Goal: Transaction & Acquisition: Purchase product/service

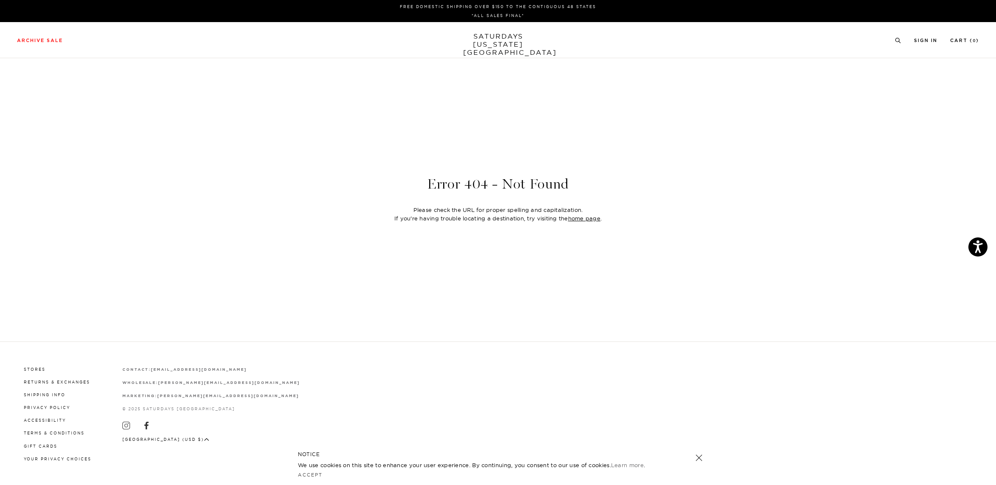
click at [485, 41] on link "SATURDAYS NEW YORK CITY" at bounding box center [498, 44] width 70 height 24
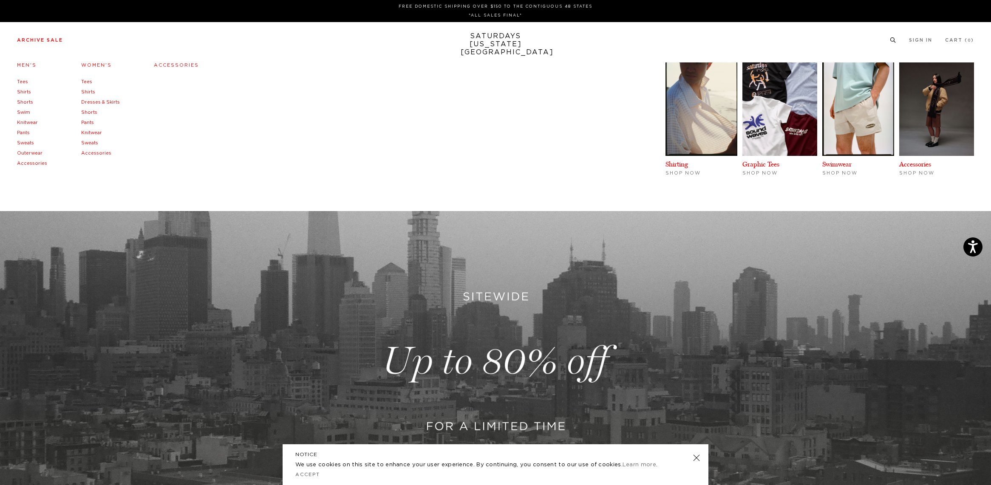
click at [21, 80] on link "Tees" at bounding box center [22, 81] width 11 height 5
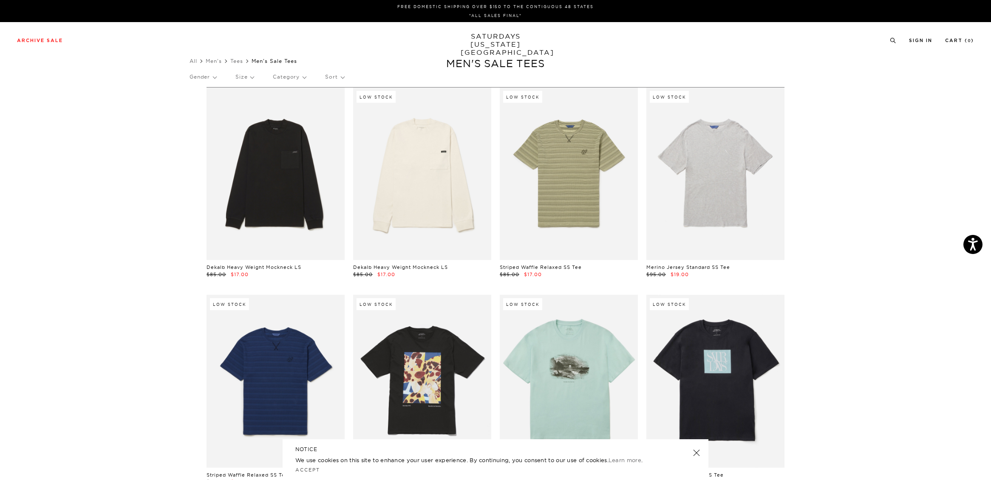
click at [497, 37] on link "SATURDAYS NEW YORK CITY" at bounding box center [496, 44] width 70 height 24
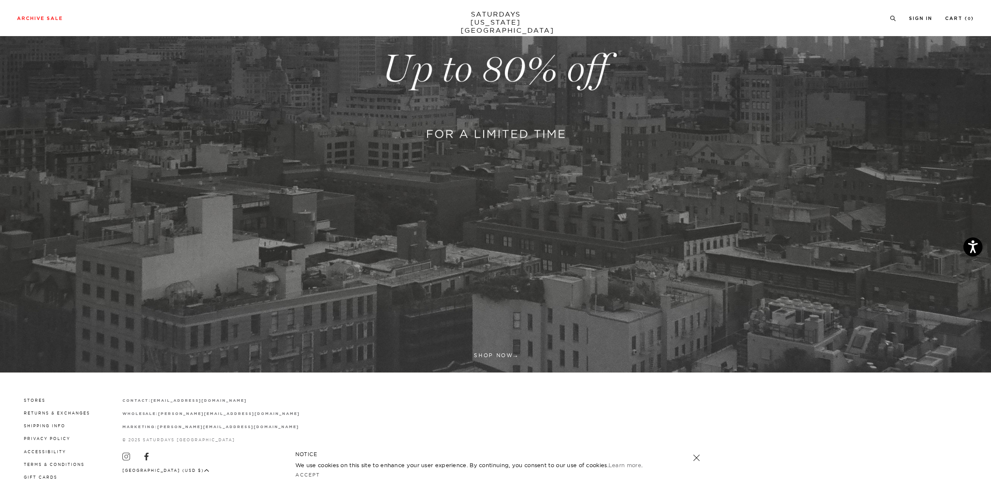
scroll to position [324, 0]
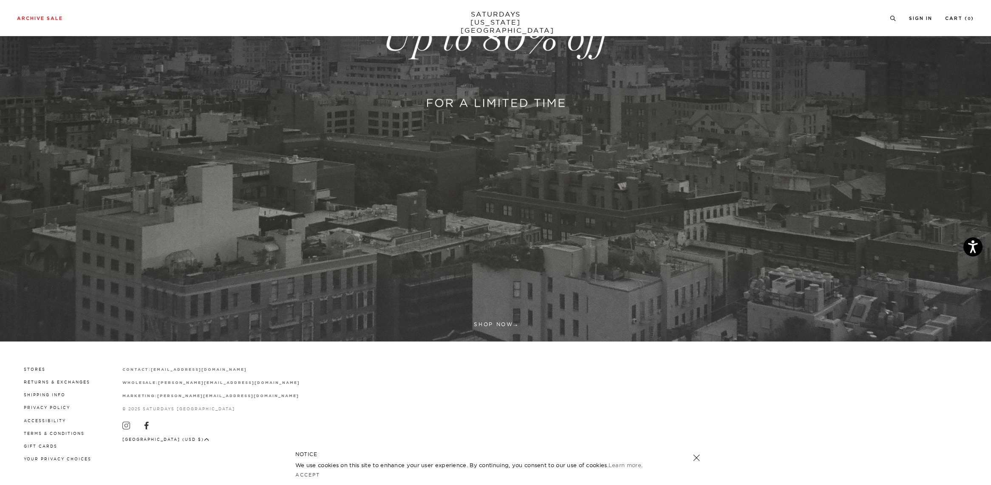
click at [492, 324] on link at bounding box center [495, 38] width 991 height 607
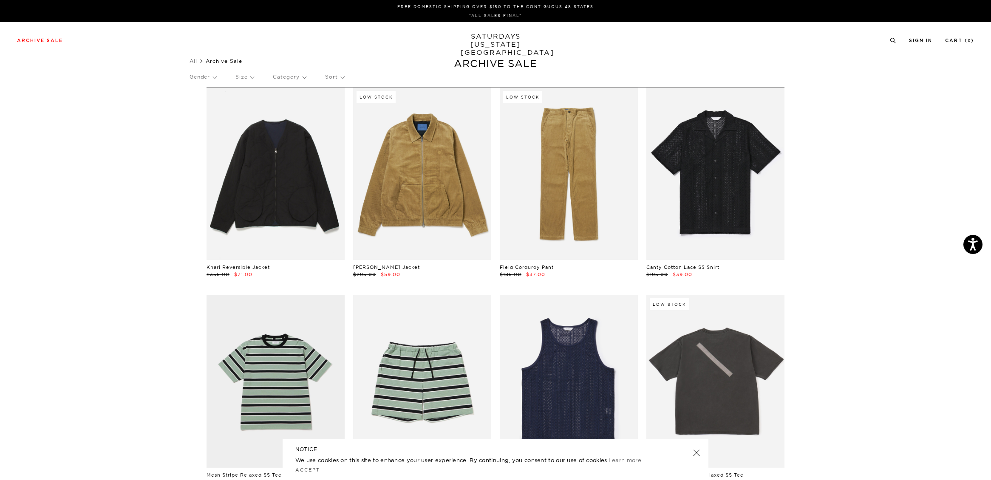
click at [499, 45] on link "SATURDAYS NEW YORK CITY" at bounding box center [496, 44] width 70 height 24
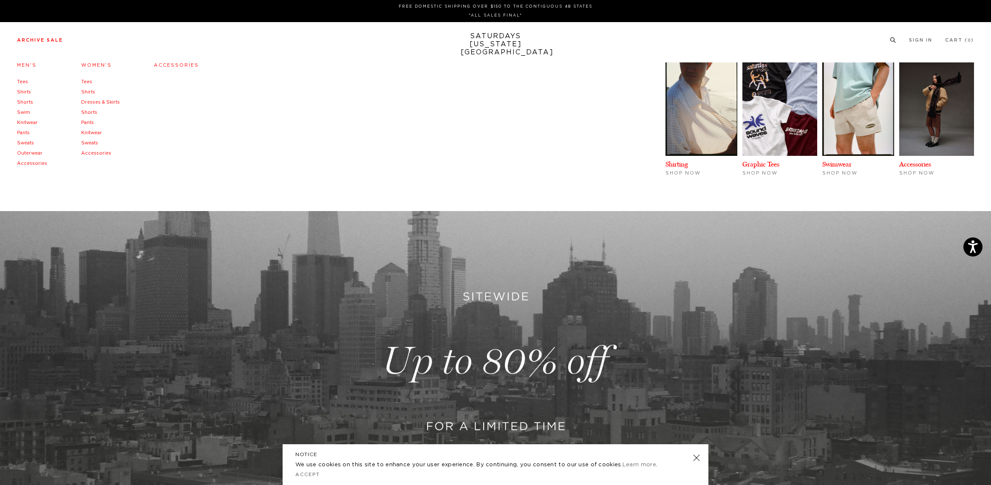
click at [167, 67] on link "Accessories" at bounding box center [176, 65] width 45 height 5
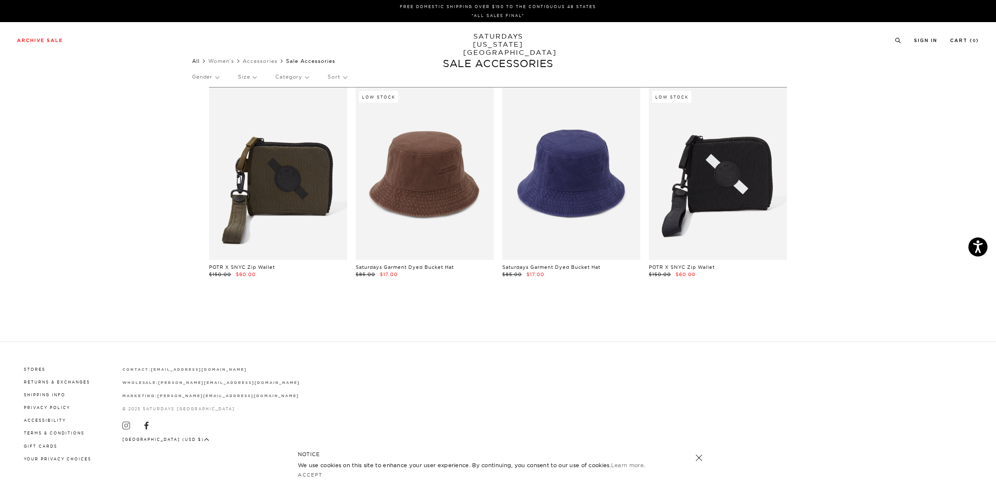
click at [197, 62] on link "All" at bounding box center [196, 61] width 8 height 6
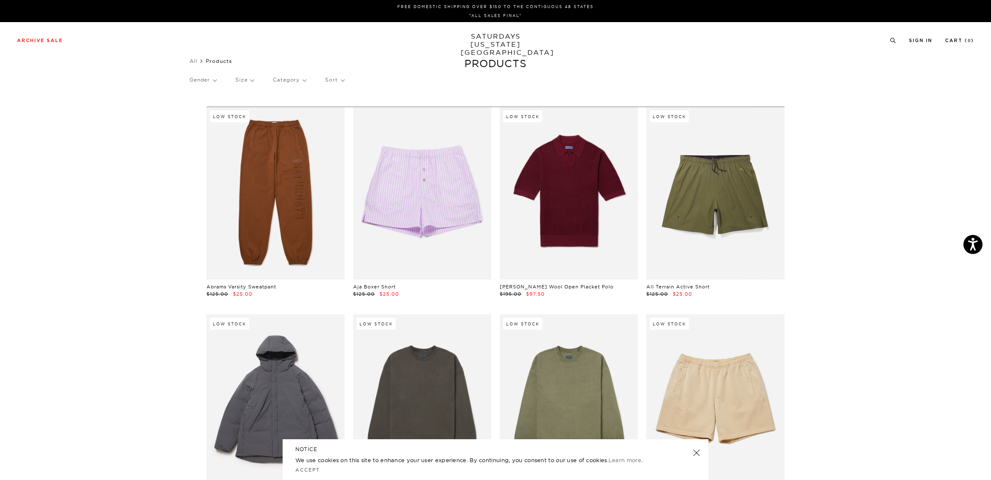
click at [497, 43] on link "SATURDAYS NEW YORK CITY" at bounding box center [496, 44] width 70 height 24
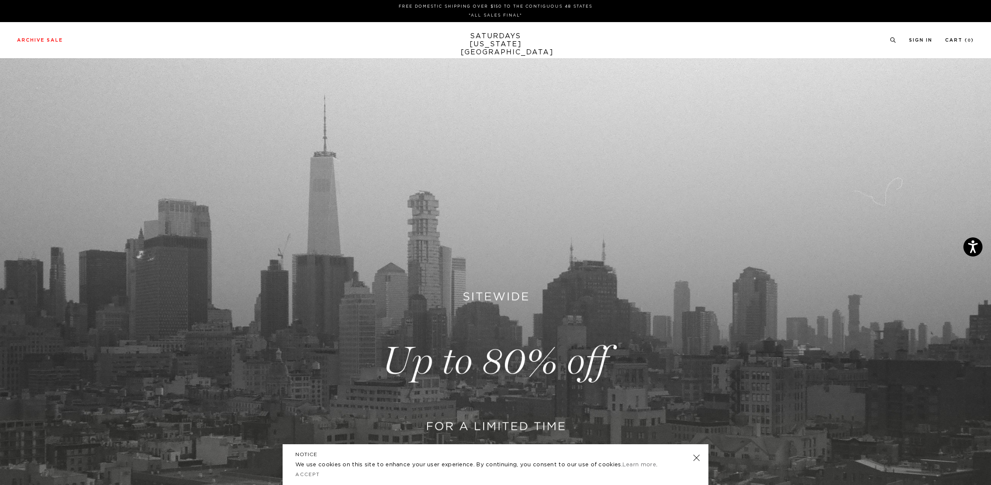
click at [48, 34] on div "Archive Sale Men's Tees Shirts Shorts Swim Knitwear Pants Sweats Women's" at bounding box center [495, 40] width 991 height 36
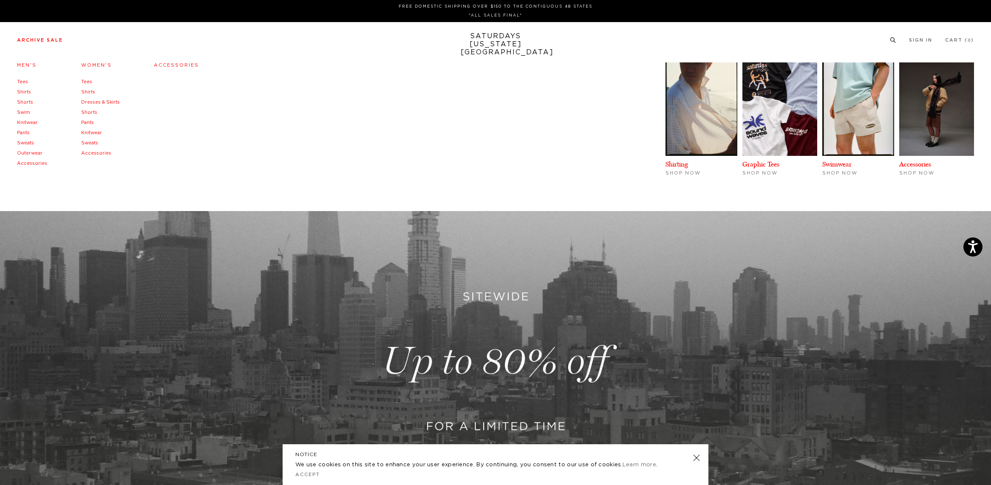
click at [28, 63] on link "Men's" at bounding box center [27, 65] width 20 height 5
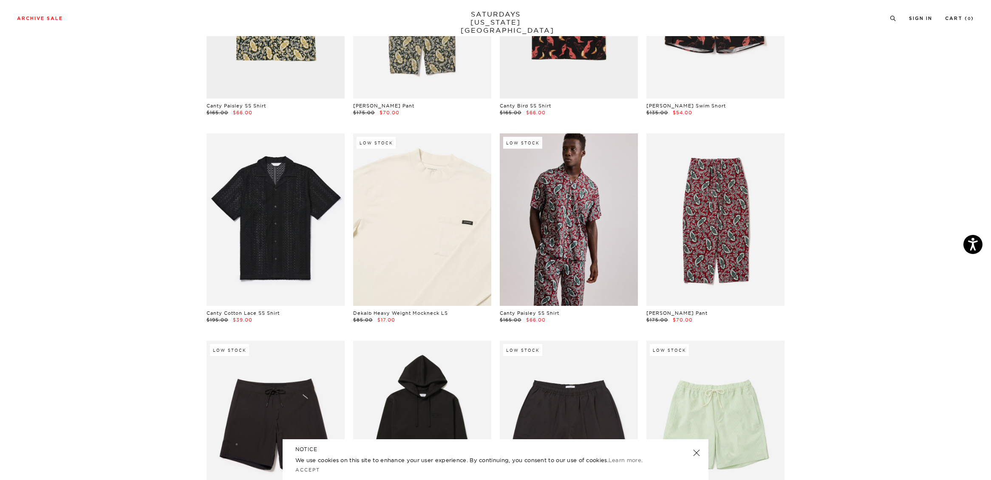
scroll to position [369, 0]
click at [449, 267] on link at bounding box center [422, 220] width 138 height 173
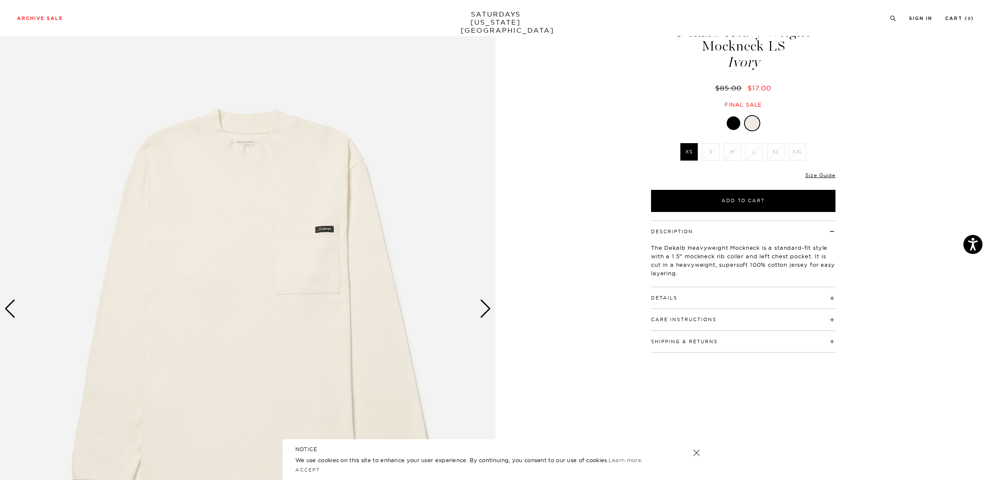
scroll to position [45, 0]
click at [475, 304] on img at bounding box center [248, 308] width 496 height 620
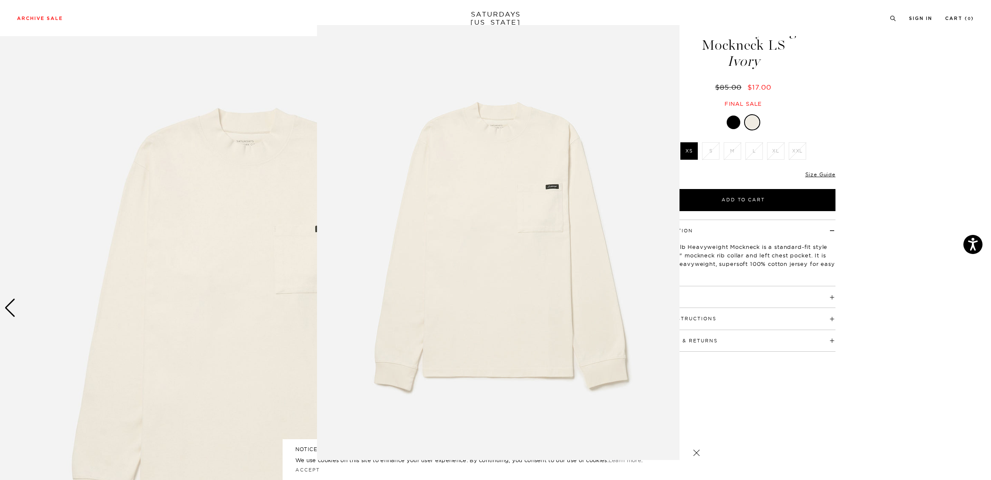
click at [485, 308] on img at bounding box center [498, 242] width 363 height 435
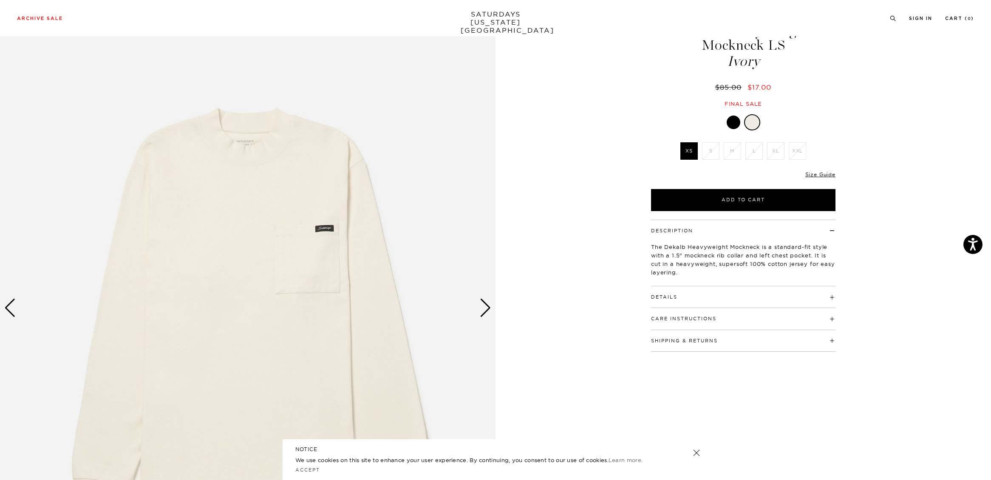
click at [477, 306] on img at bounding box center [248, 308] width 496 height 620
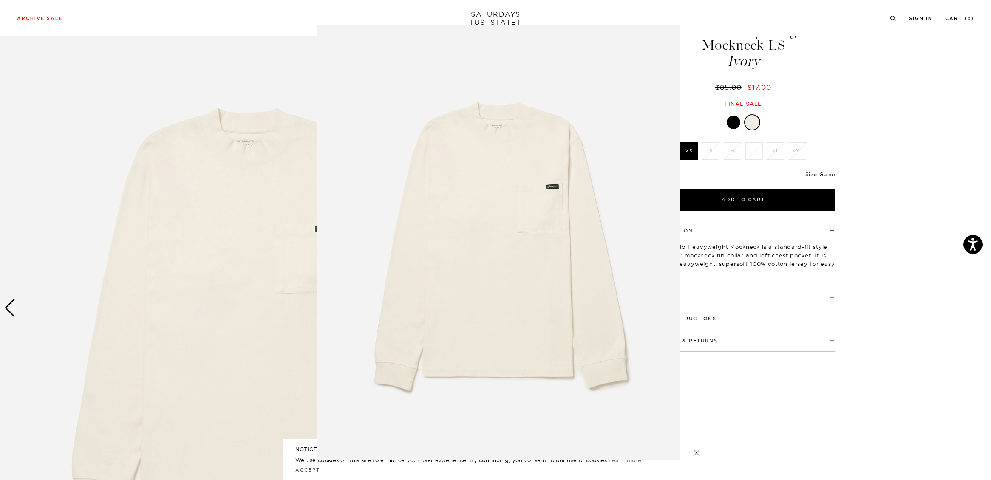
click at [480, 307] on img at bounding box center [498, 242] width 363 height 435
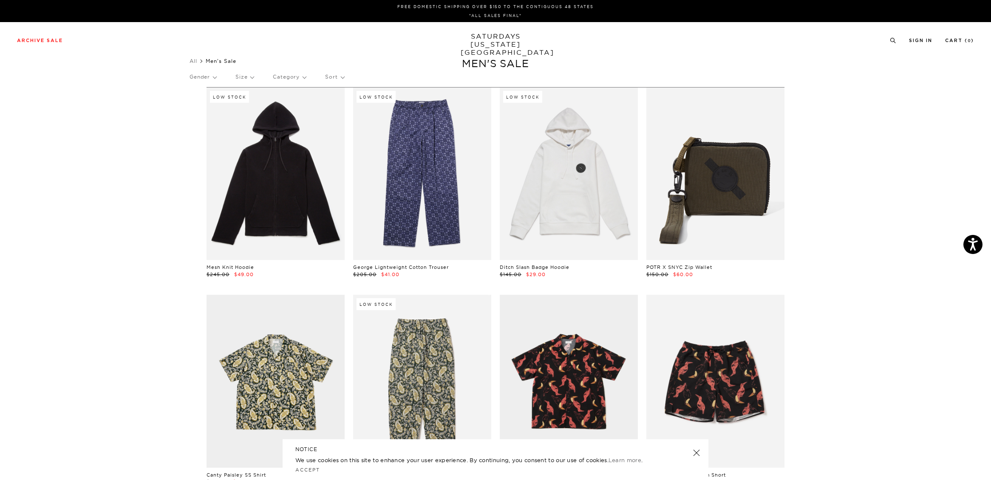
click at [241, 75] on p "Size" at bounding box center [245, 77] width 18 height 20
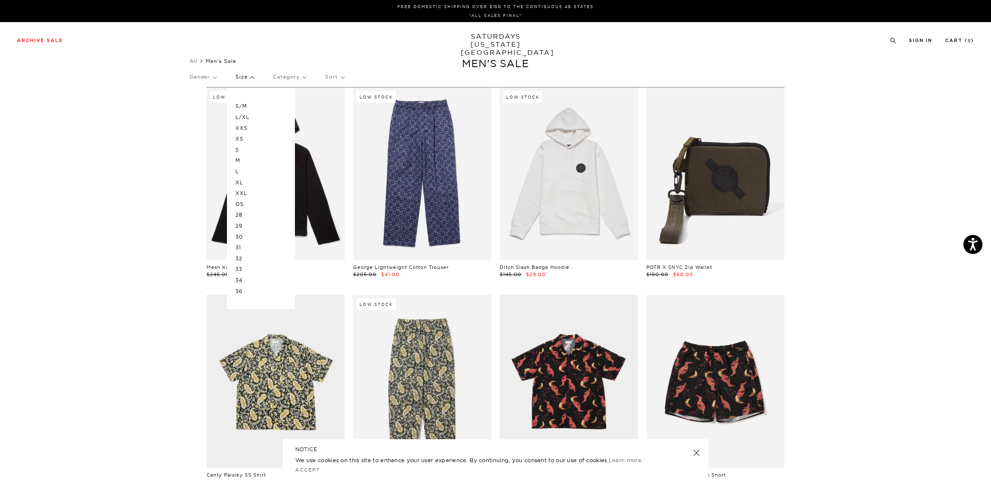
click at [242, 182] on p "XL" at bounding box center [261, 182] width 51 height 11
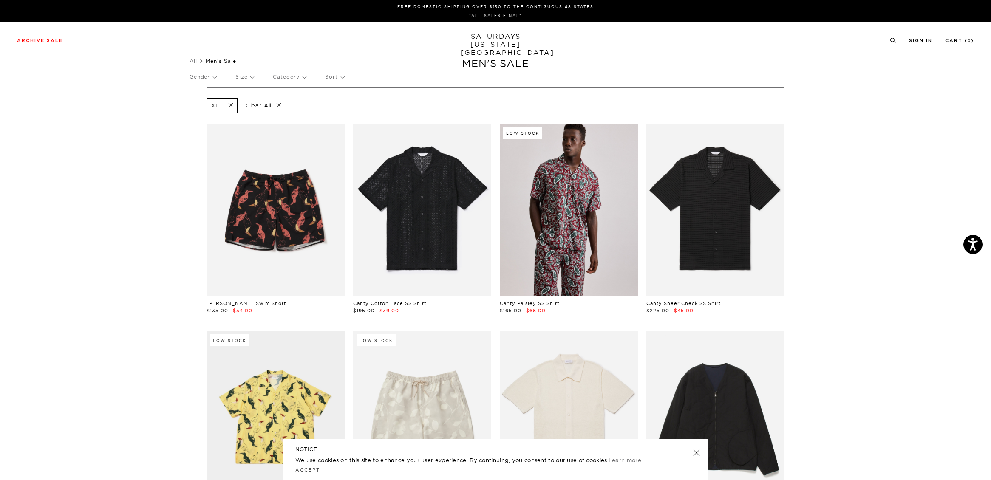
click at [245, 77] on p "Size" at bounding box center [245, 77] width 18 height 20
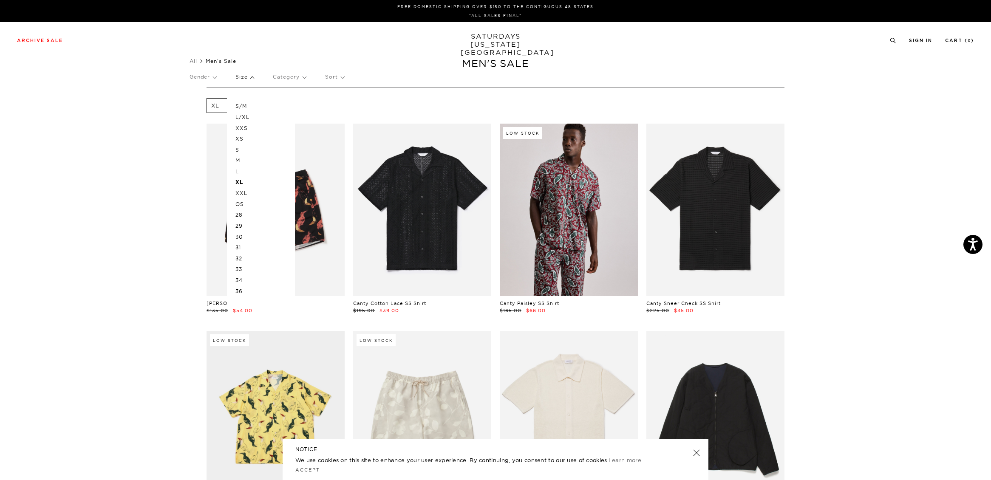
click at [241, 171] on p "L" at bounding box center [261, 171] width 51 height 11
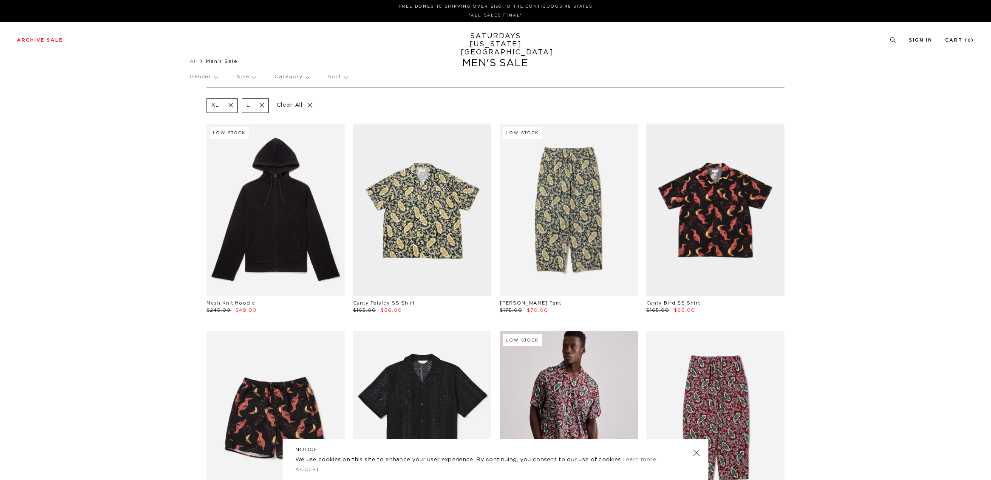
click at [251, 74] on p "Size" at bounding box center [246, 77] width 19 height 20
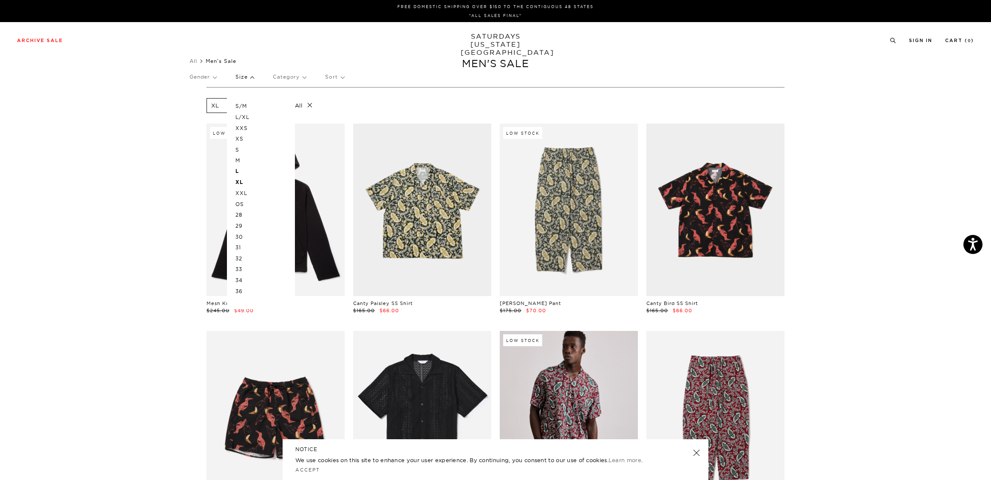
click at [244, 117] on p "L/XL" at bounding box center [261, 117] width 51 height 11
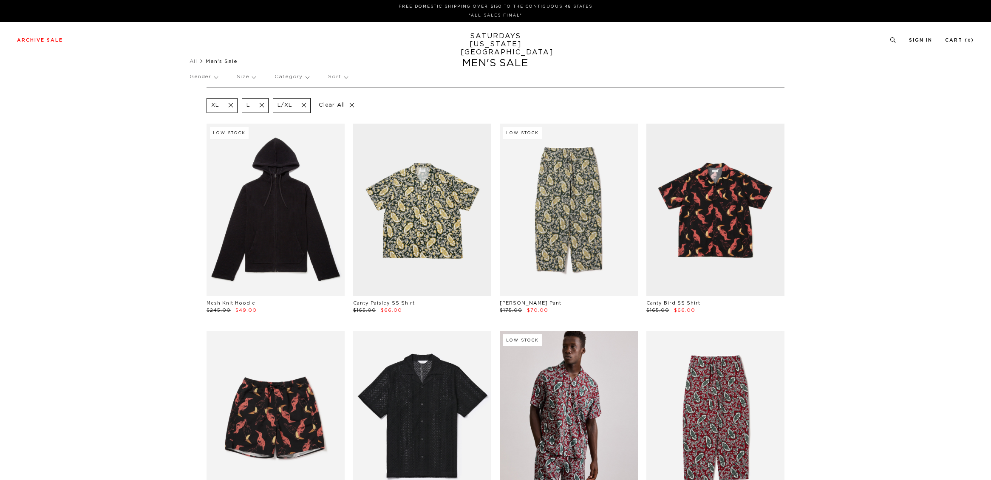
click at [250, 80] on p "Size" at bounding box center [246, 77] width 19 height 20
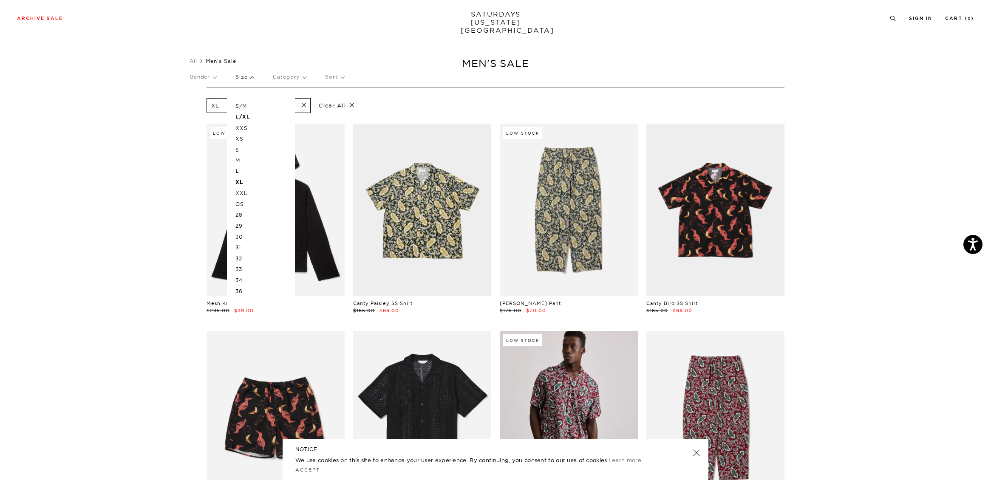
scroll to position [8, 0]
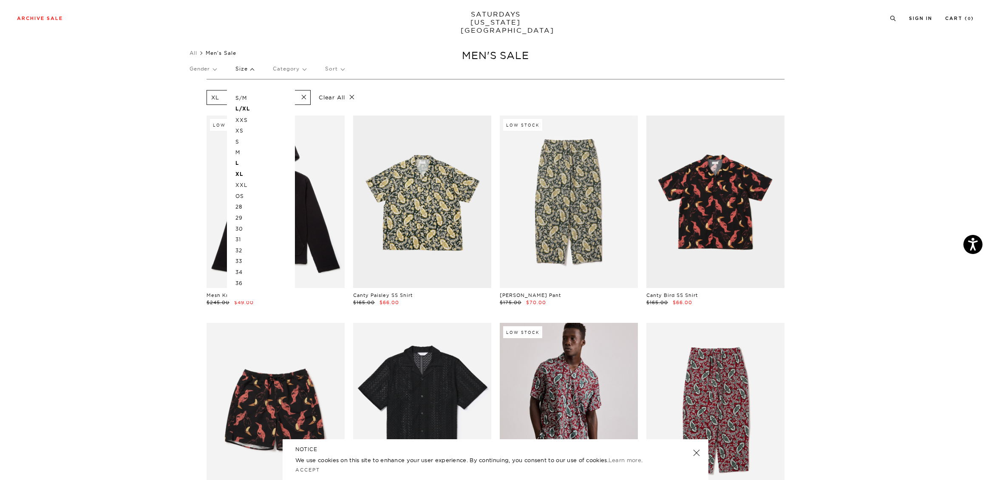
click at [243, 272] on p "34" at bounding box center [261, 272] width 51 height 11
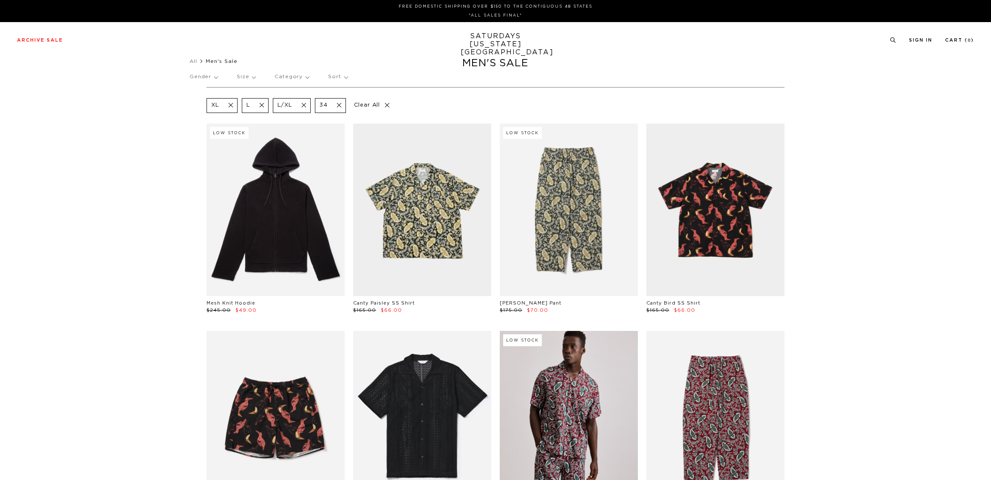
click at [249, 76] on p "Size" at bounding box center [246, 77] width 19 height 20
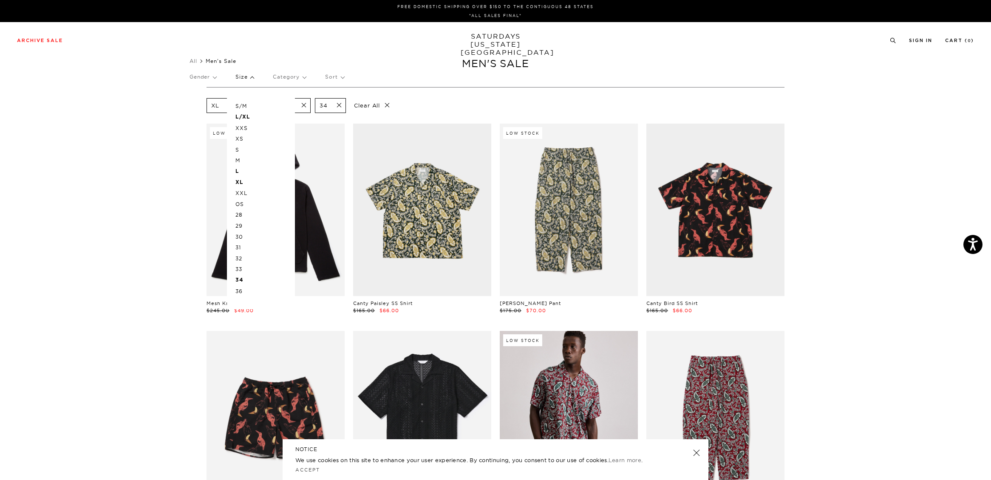
click at [242, 290] on p "36" at bounding box center [261, 291] width 51 height 11
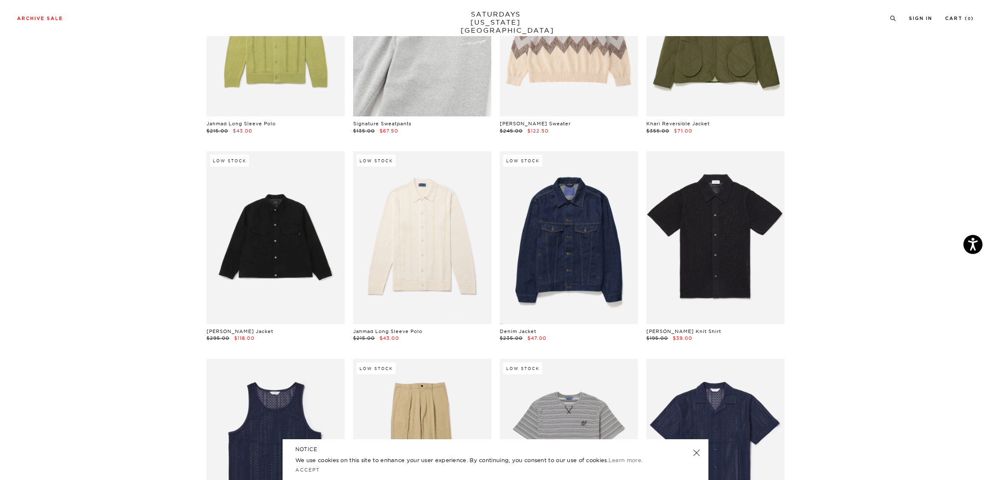
scroll to position [1051, 0]
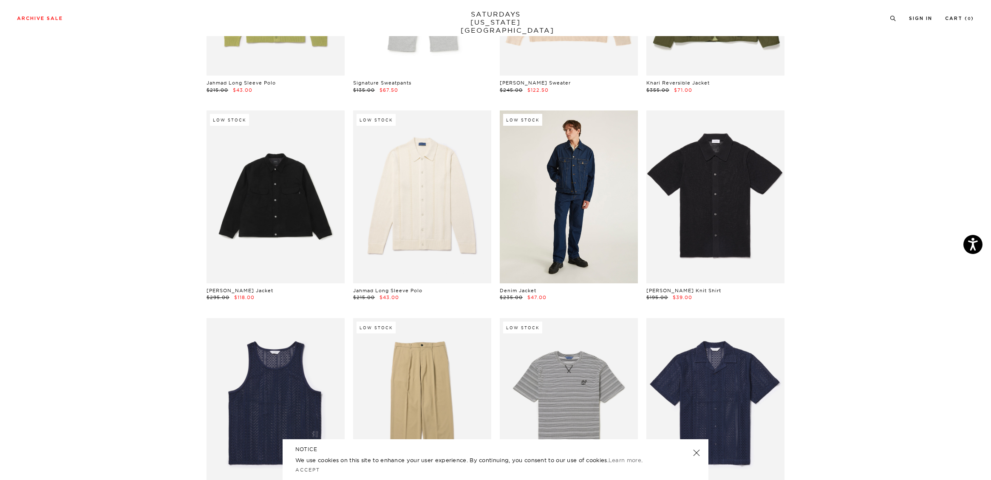
click at [583, 247] on link at bounding box center [569, 197] width 138 height 173
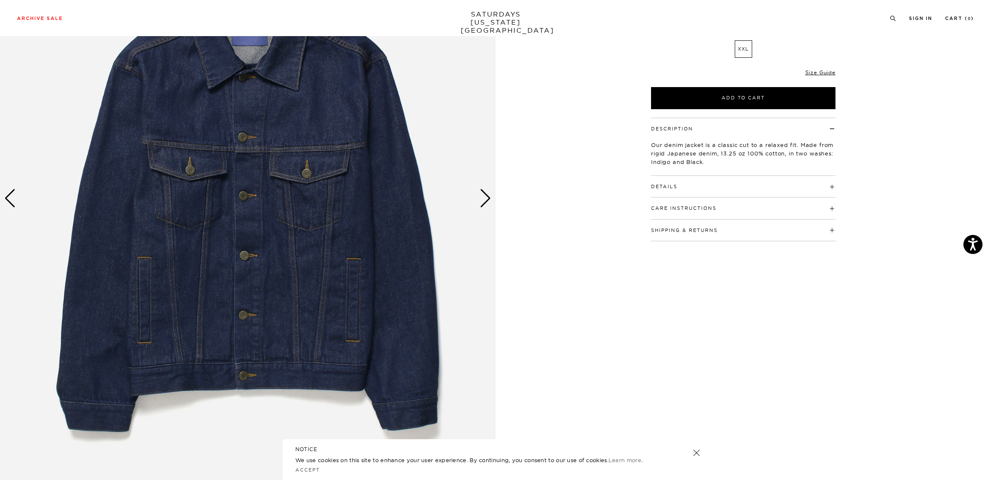
scroll to position [145, 0]
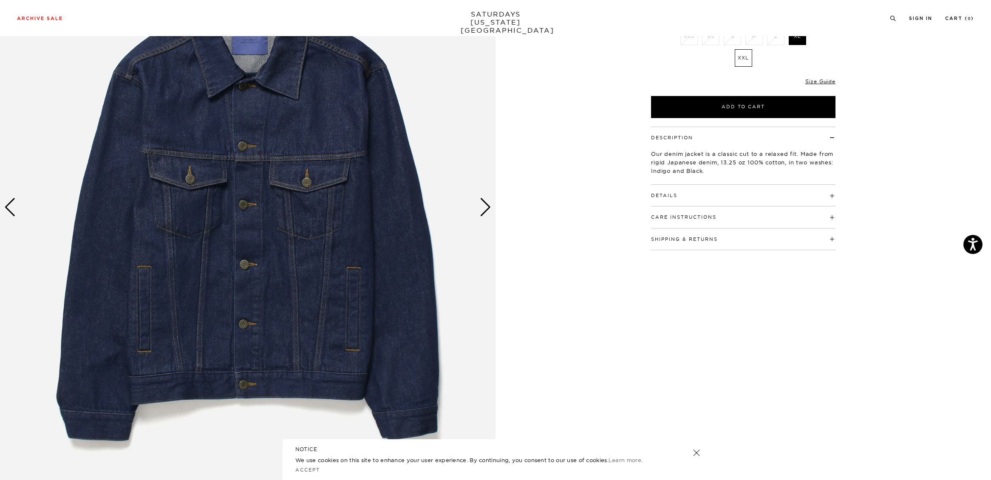
click at [476, 214] on img at bounding box center [248, 208] width 496 height 620
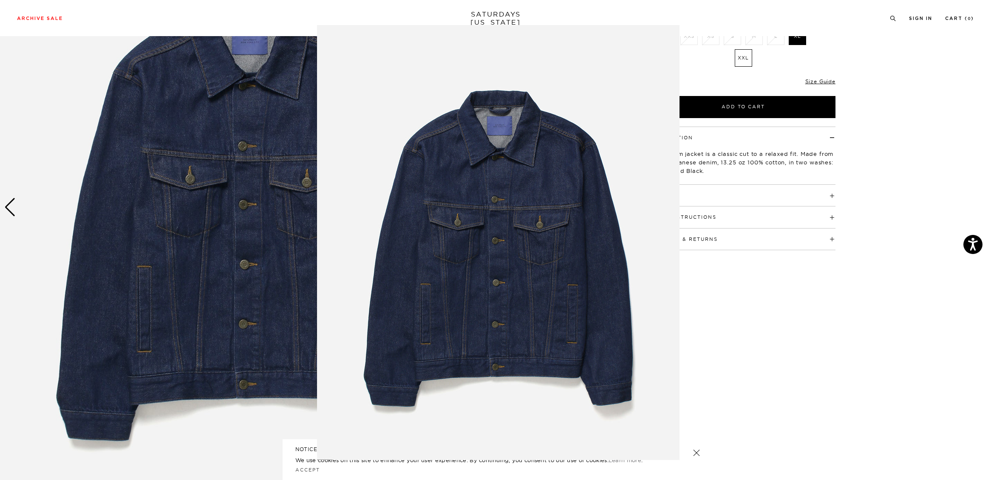
click at [615, 231] on img at bounding box center [498, 242] width 363 height 435
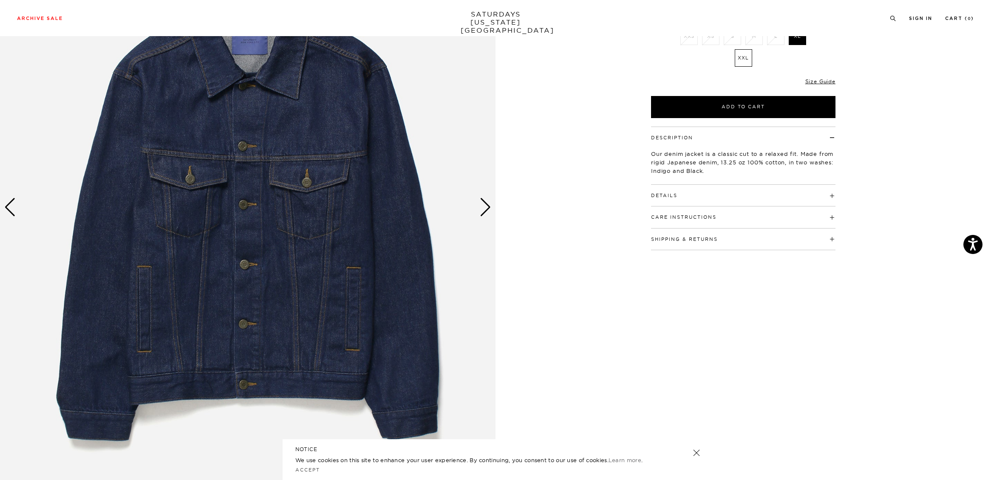
click at [485, 204] on div "Next slide" at bounding box center [485, 207] width 11 height 19
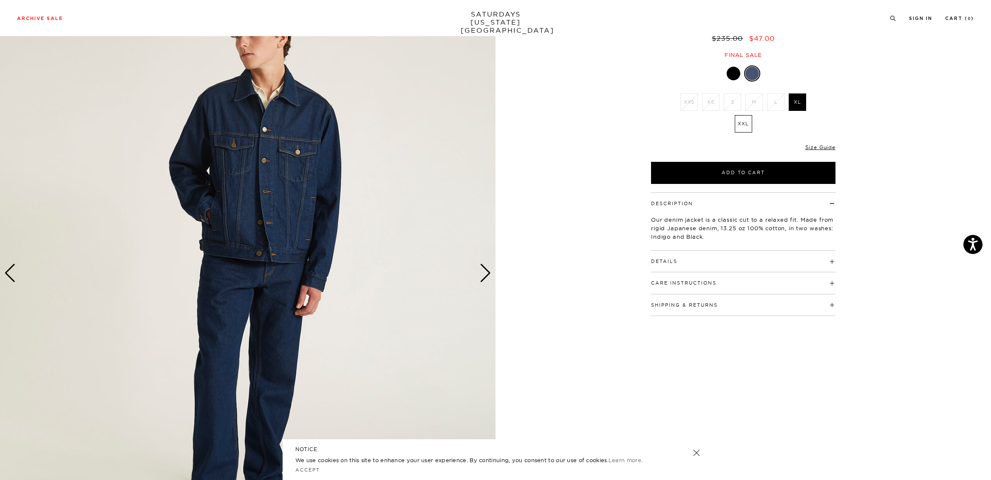
scroll to position [80, 0]
click at [485, 273] on div "Next slide" at bounding box center [485, 273] width 11 height 19
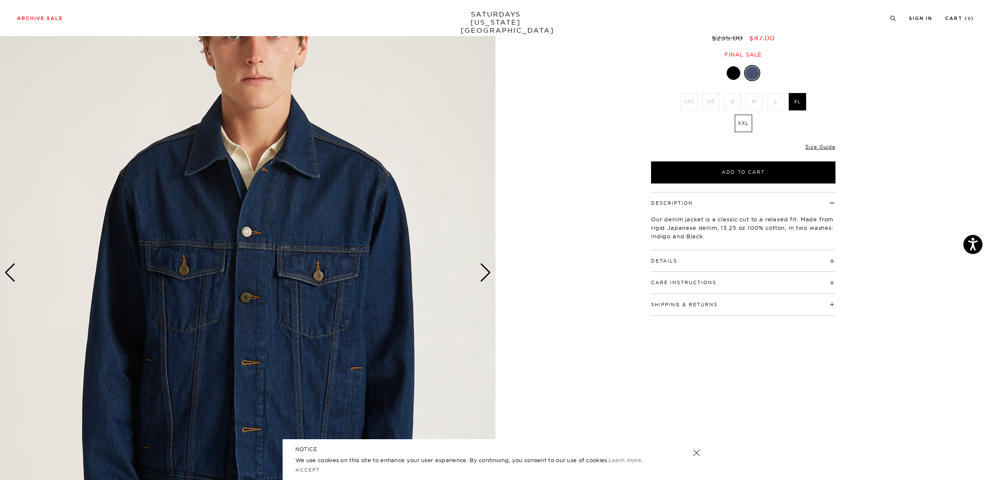
click at [485, 273] on div "Next slide" at bounding box center [485, 273] width 11 height 19
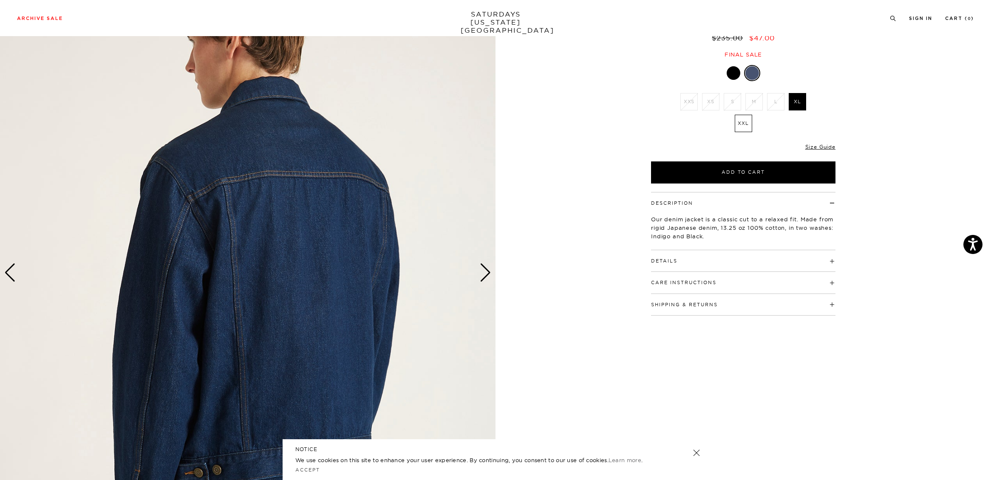
click at [485, 273] on div "Next slide" at bounding box center [485, 273] width 11 height 19
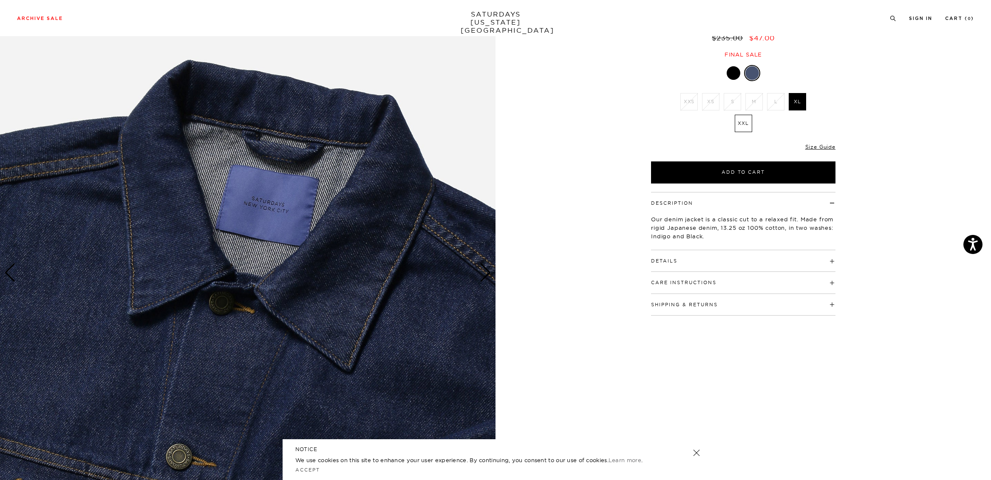
click at [485, 273] on div "Next slide" at bounding box center [485, 273] width 11 height 19
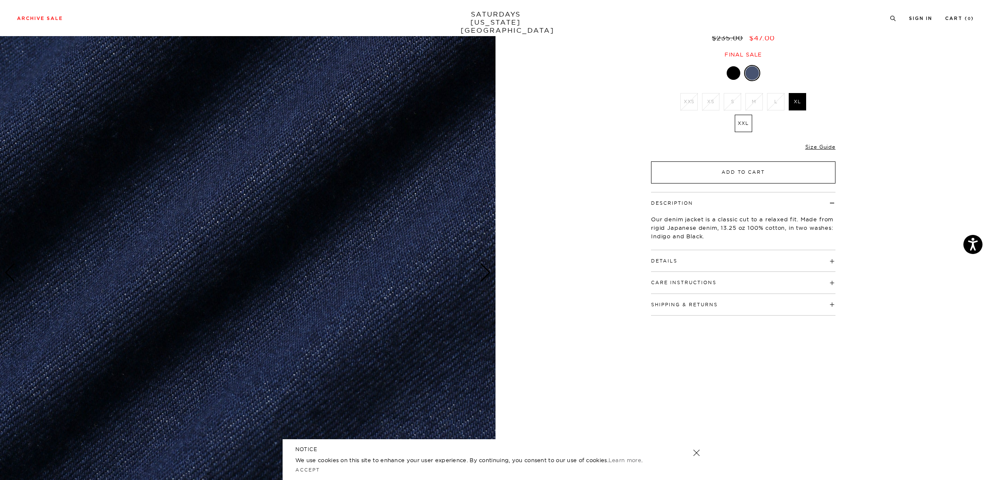
click at [780, 170] on button "Add to Cart" at bounding box center [743, 173] width 184 height 22
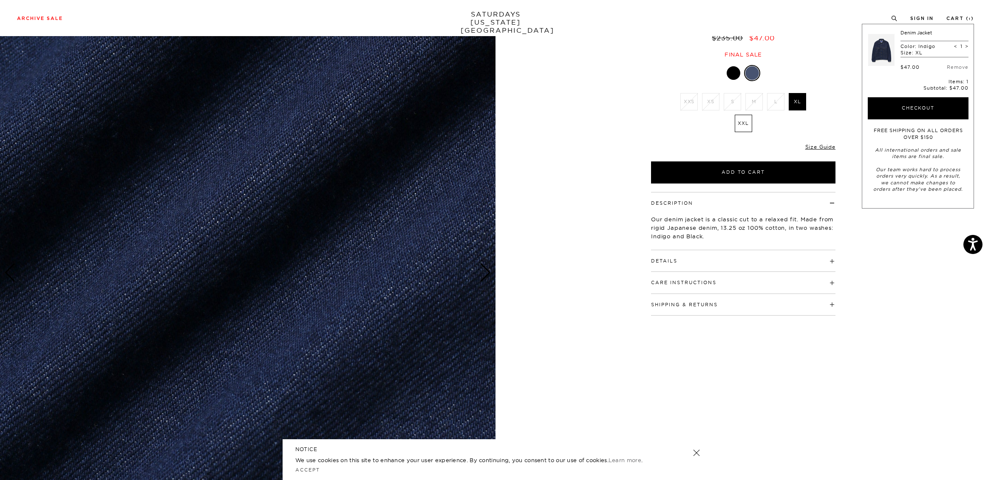
click at [733, 76] on div at bounding box center [734, 73] width 14 height 14
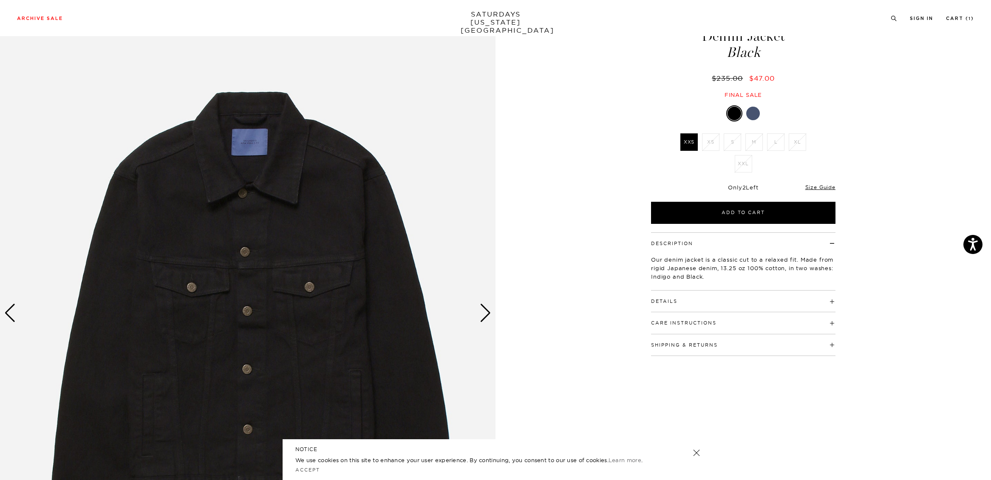
scroll to position [8, 0]
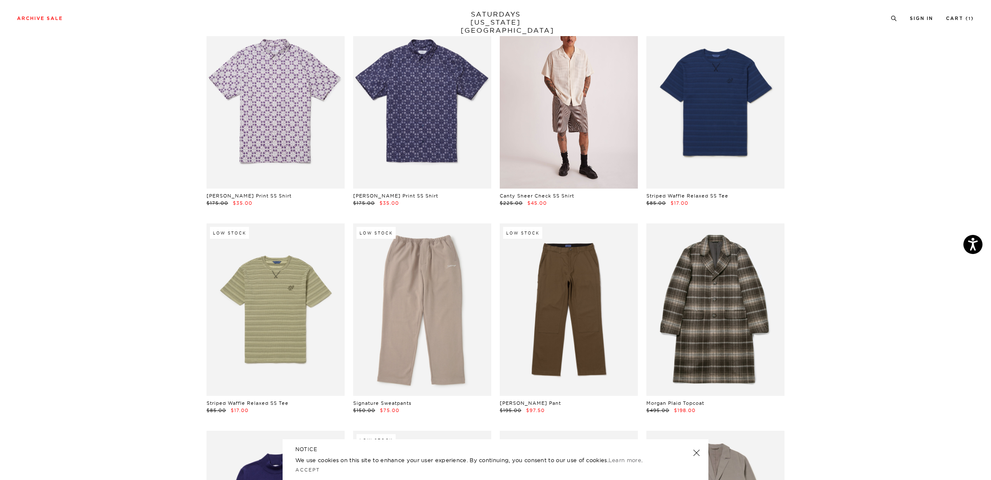
scroll to position [1564, 0]
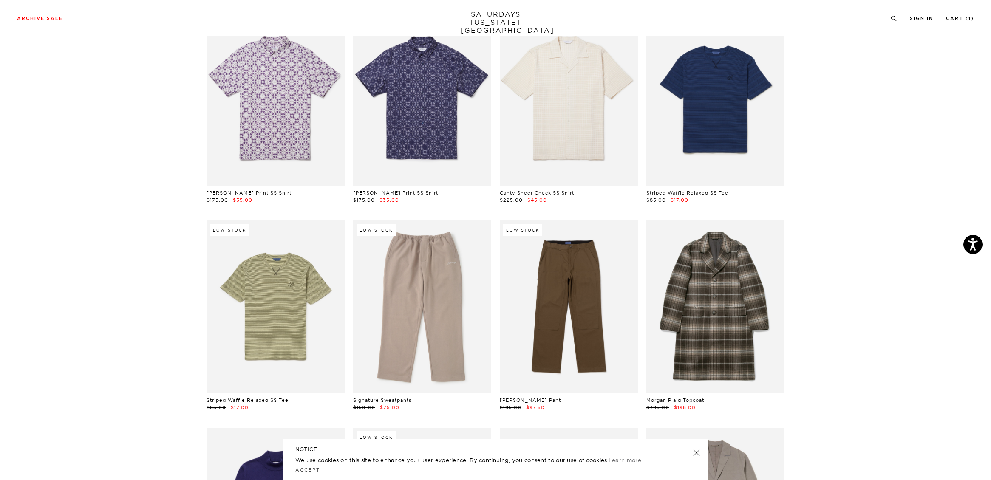
click at [698, 450] on link at bounding box center [697, 453] width 12 height 12
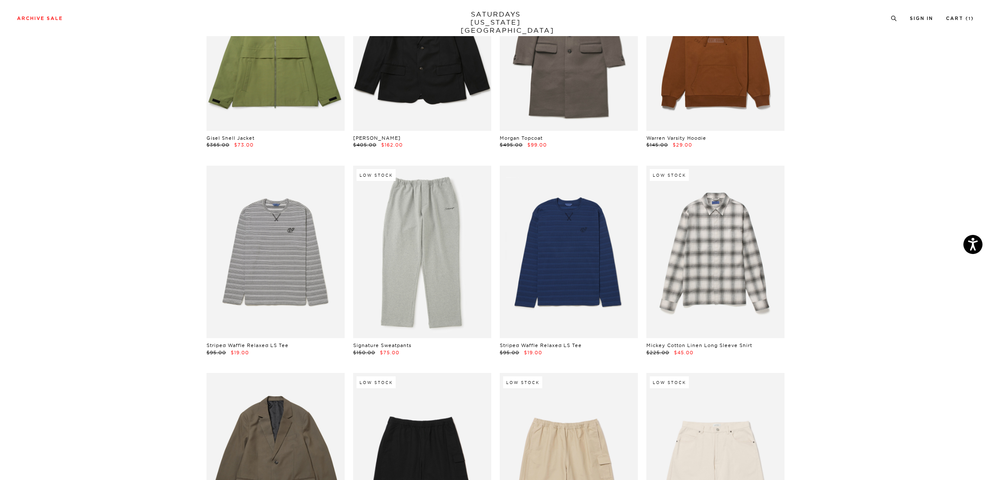
scroll to position [2253, 0]
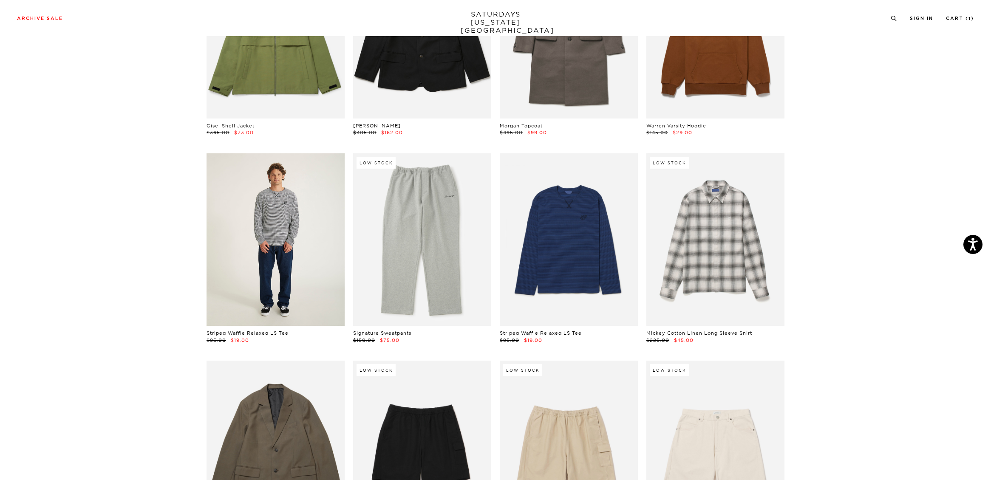
click at [255, 292] on link at bounding box center [276, 239] width 138 height 173
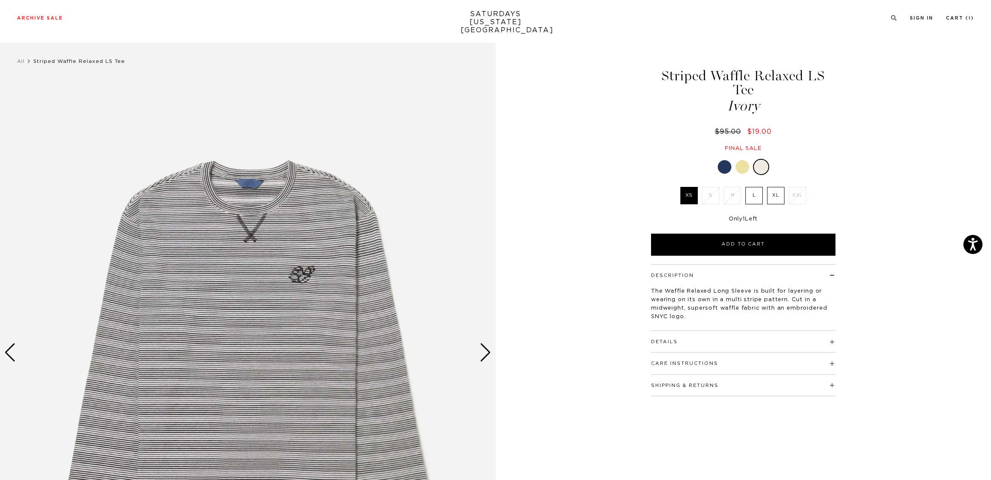
scroll to position [96, 0]
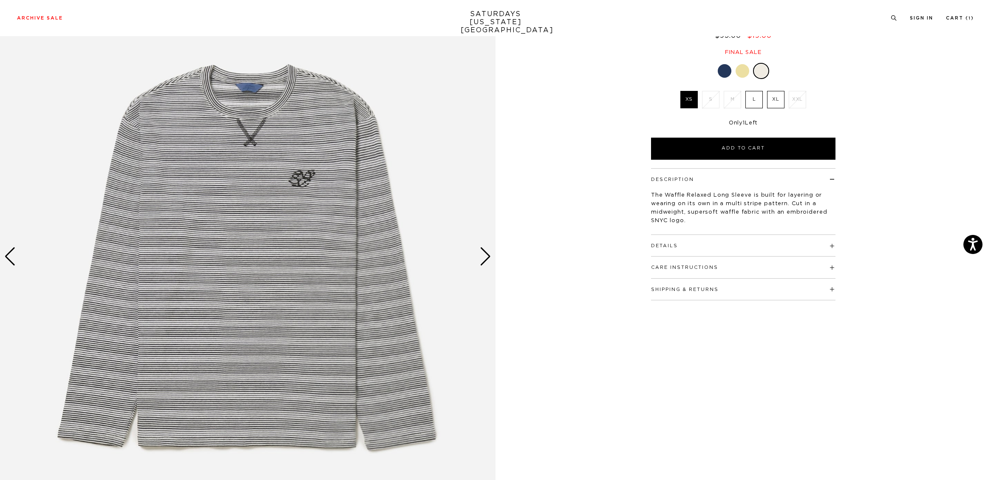
click at [476, 259] on img at bounding box center [248, 257] width 496 height 620
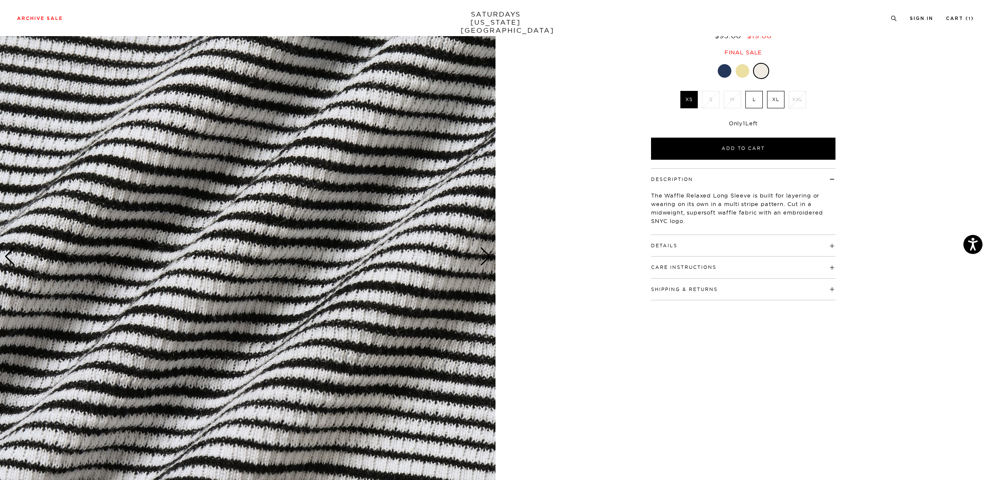
click at [483, 261] on div "Next slide" at bounding box center [485, 256] width 11 height 19
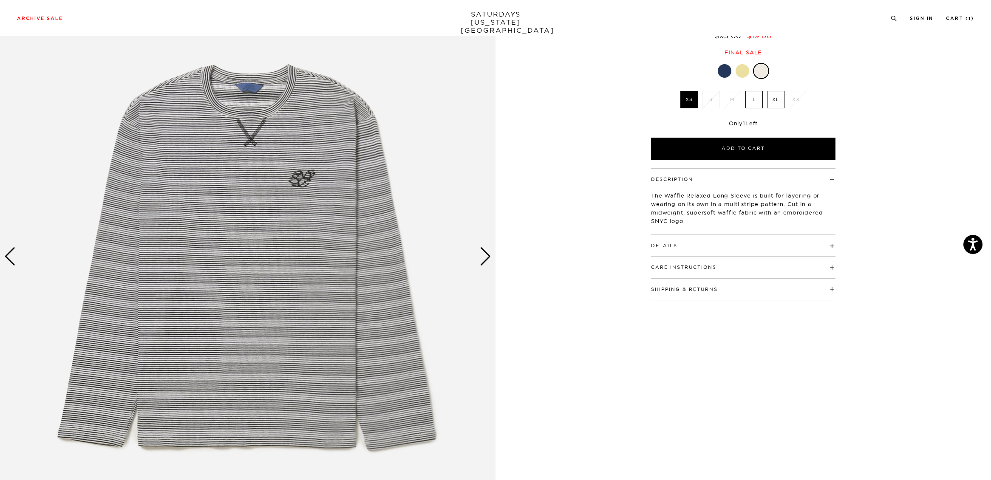
click at [483, 261] on div "Next slide" at bounding box center [485, 256] width 11 height 19
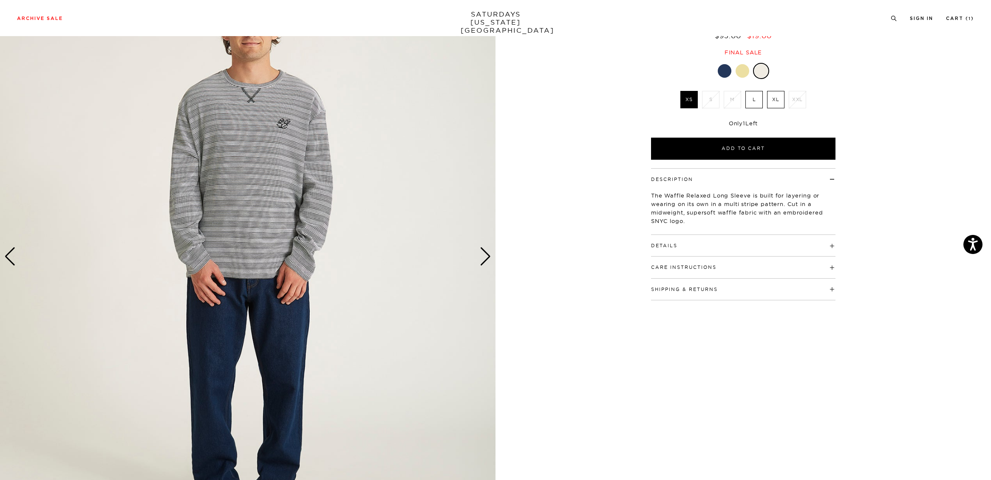
click at [776, 91] on label "XL" at bounding box center [775, 99] width 17 height 17
click at [0, 0] on input "XL" at bounding box center [0, 0] width 0 height 0
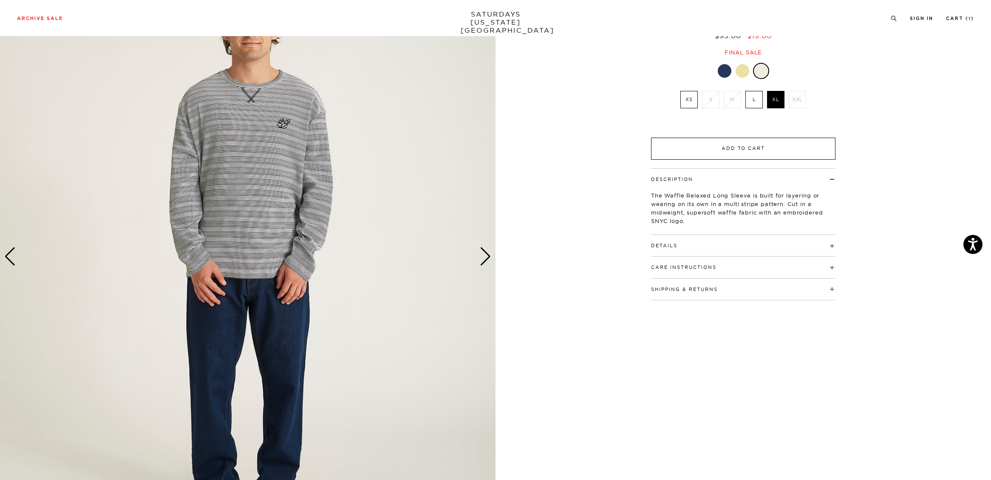
click at [755, 138] on button "Add to Cart" at bounding box center [743, 149] width 184 height 22
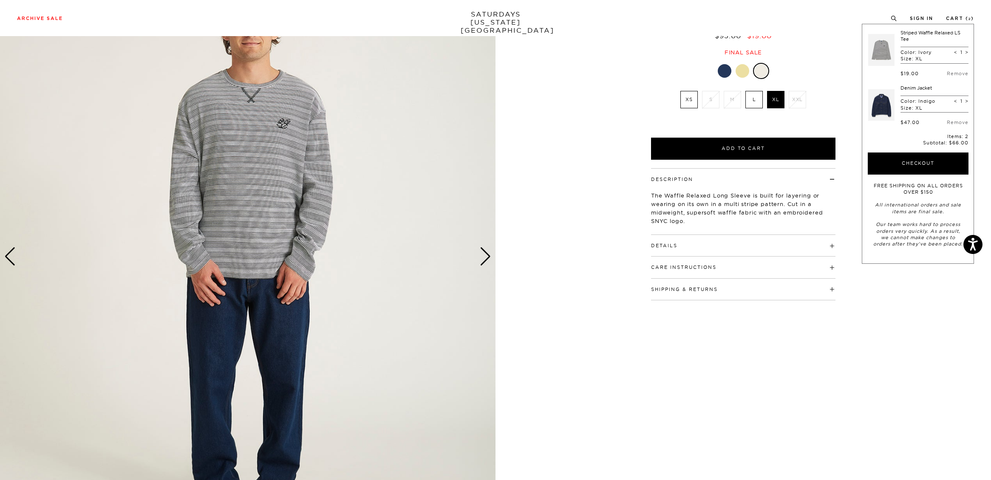
click at [741, 64] on div at bounding box center [743, 71] width 14 height 14
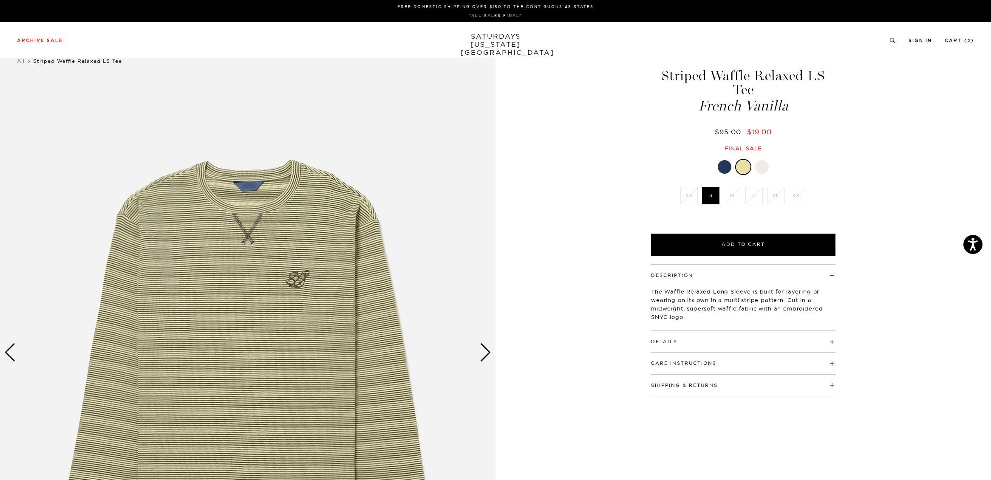
click at [758, 160] on div at bounding box center [762, 167] width 14 height 14
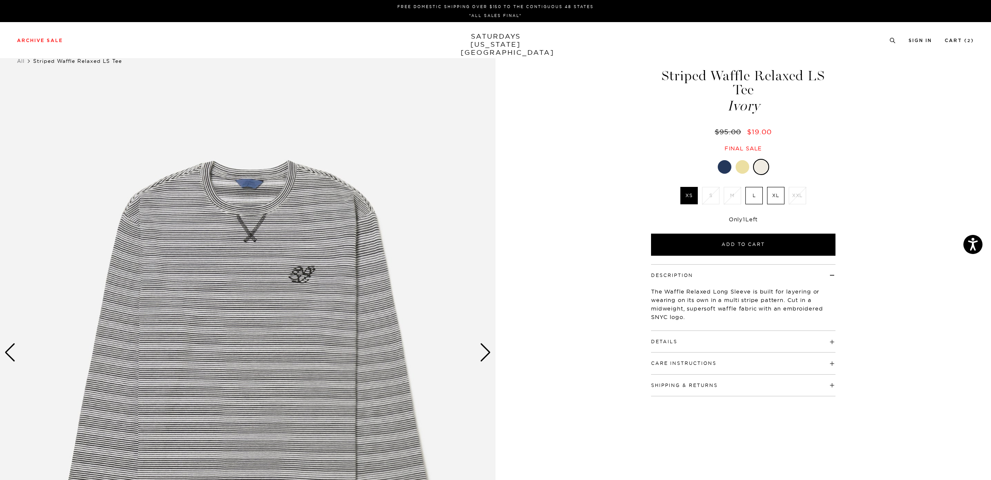
click at [729, 160] on div at bounding box center [725, 167] width 14 height 14
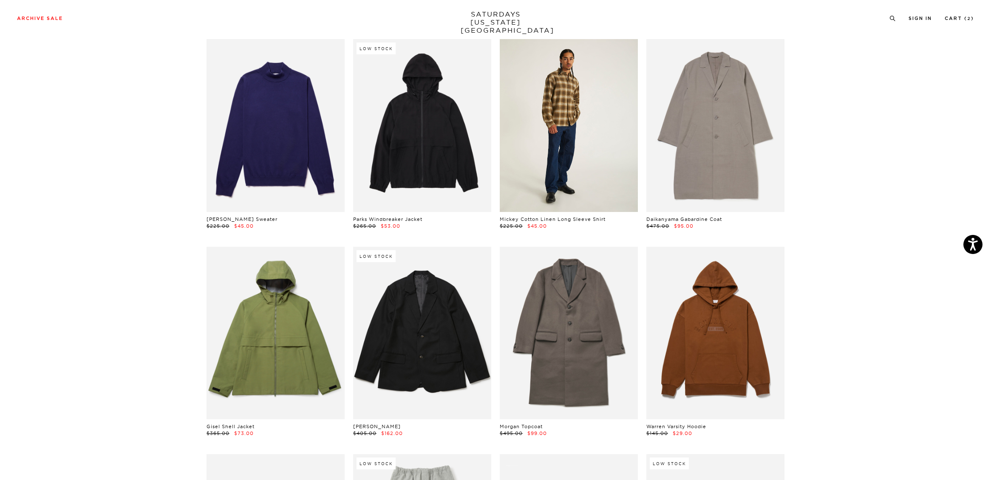
scroll to position [1959, 0]
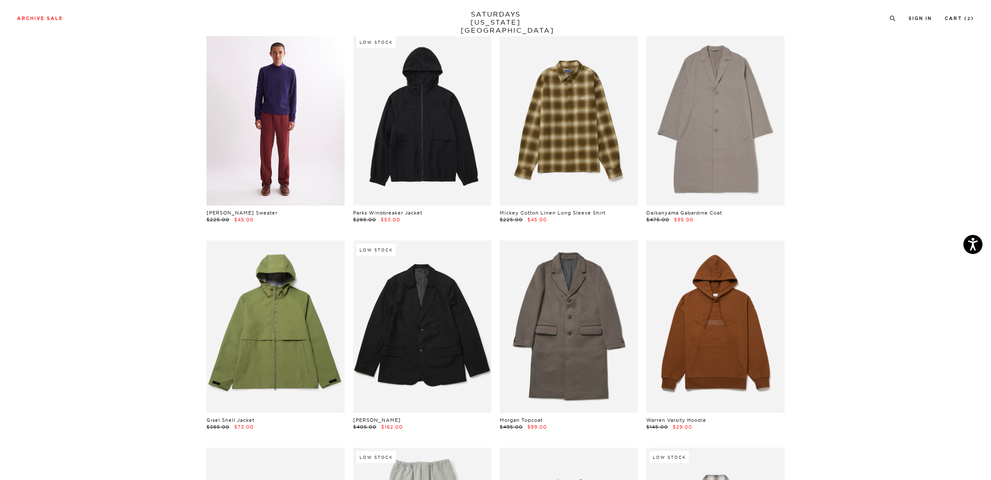
click link
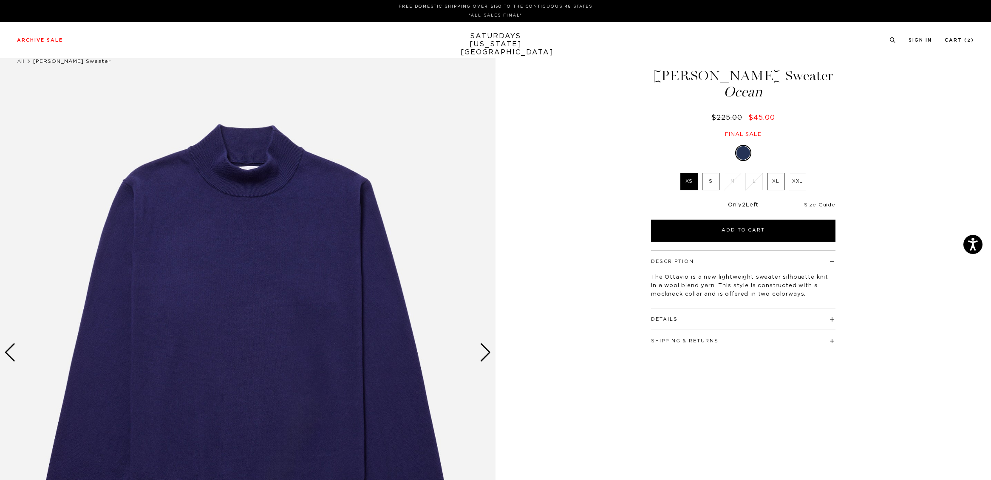
click at [778, 183] on label "XL" at bounding box center [775, 181] width 17 height 17
click at [0, 0] on input "XL" at bounding box center [0, 0] width 0 height 0
click at [484, 348] on div "Next slide" at bounding box center [485, 352] width 11 height 19
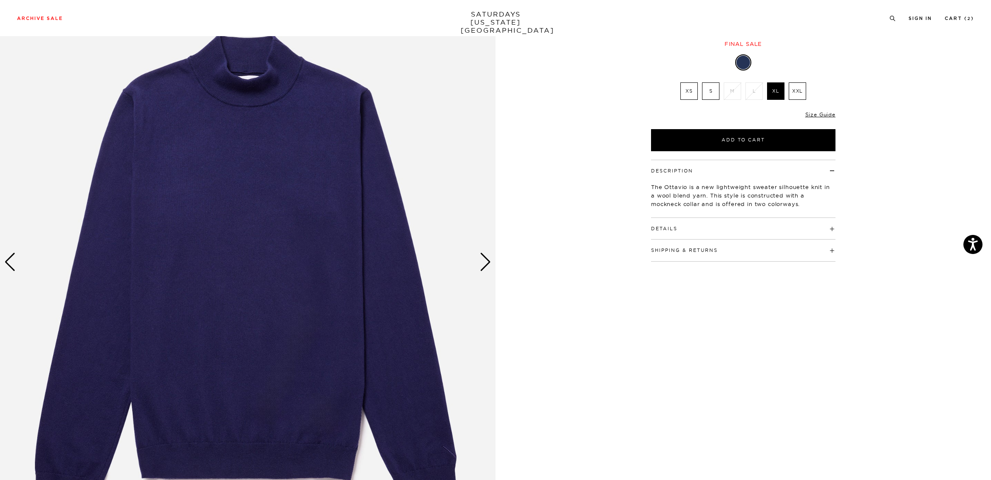
scroll to position [91, 0]
click at [488, 262] on div "Next slide" at bounding box center [485, 262] width 11 height 19
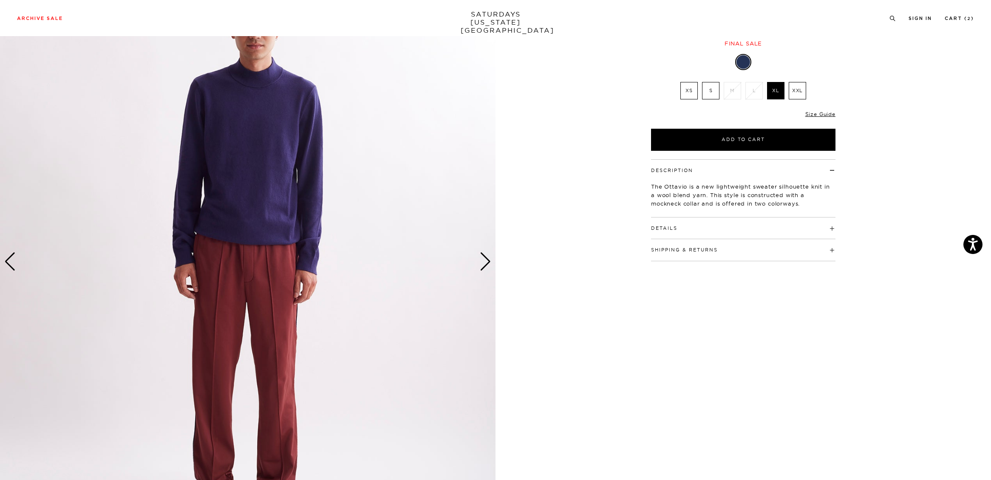
click at [488, 262] on div "Next slide" at bounding box center [485, 262] width 11 height 19
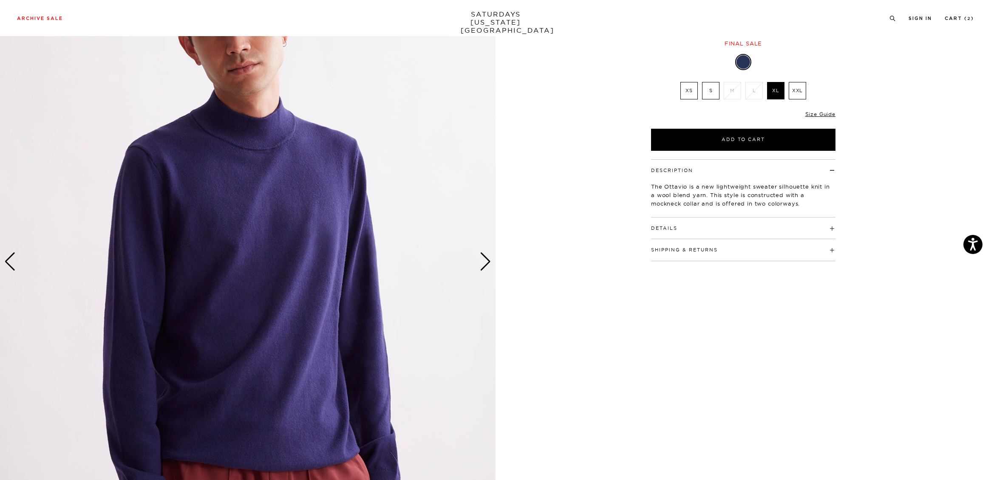
click at [488, 262] on div "Next slide" at bounding box center [485, 262] width 11 height 19
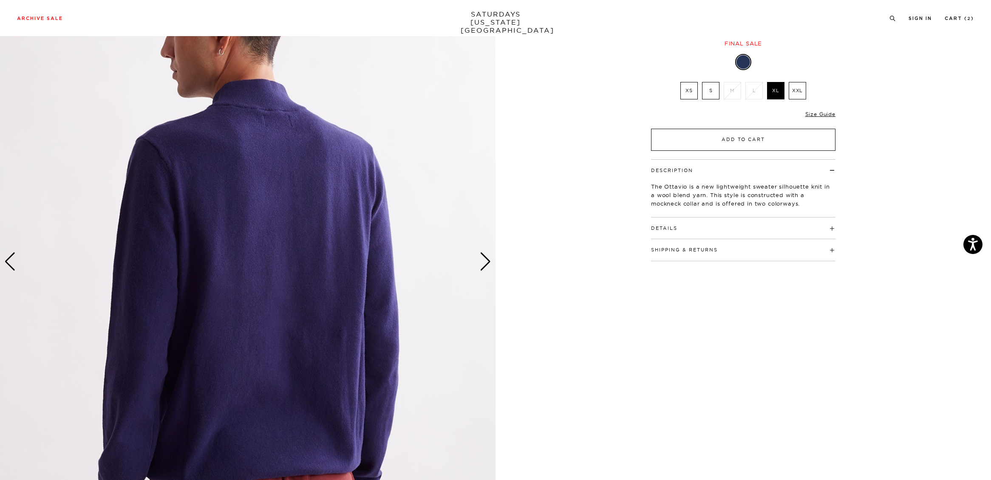
click at [764, 140] on button "Add to Cart" at bounding box center [743, 140] width 184 height 22
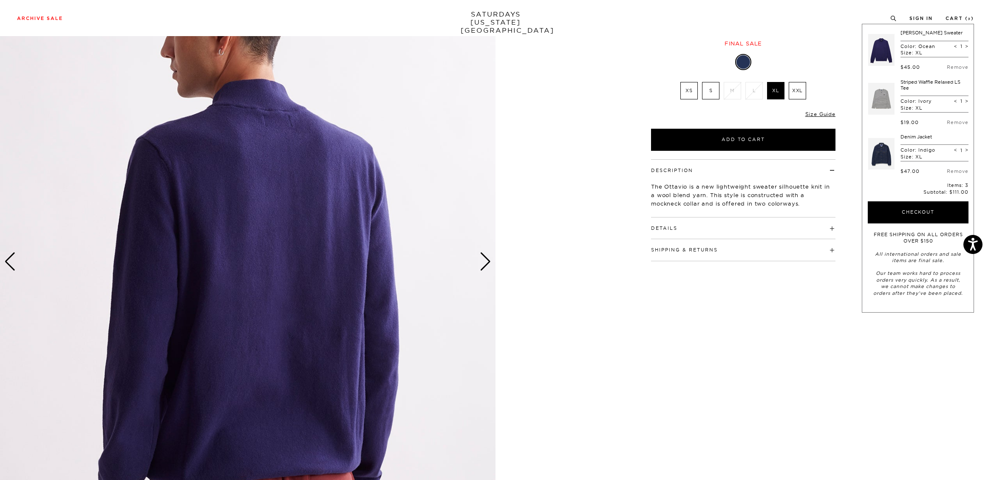
scroll to position [0, 0]
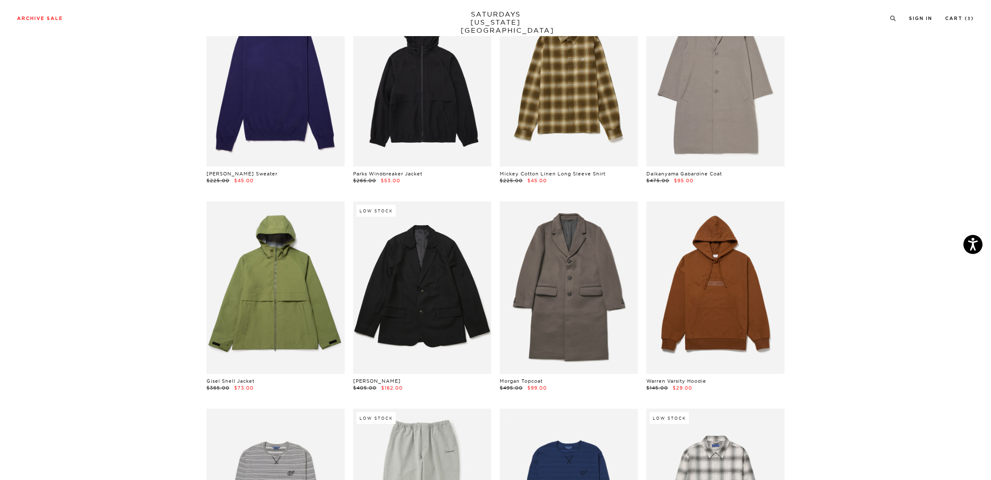
scroll to position [1968, 0]
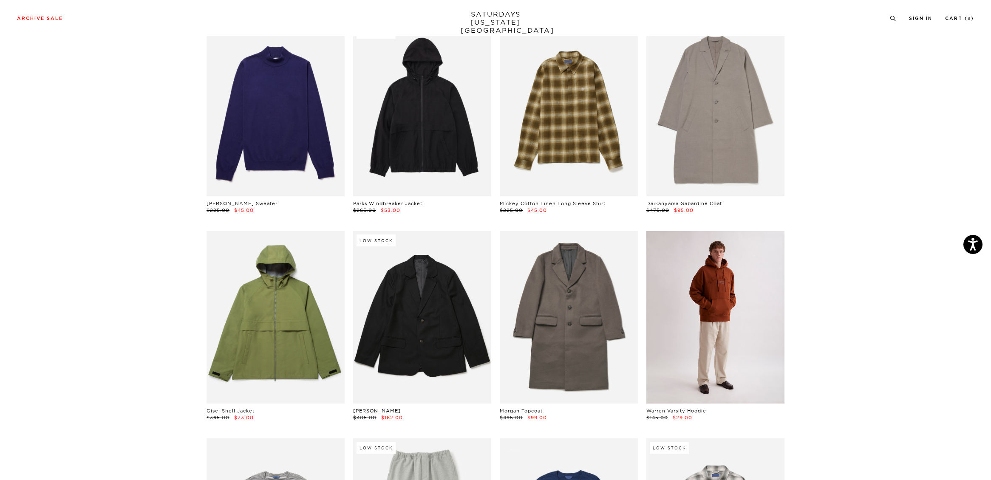
click at [743, 315] on link at bounding box center [716, 317] width 138 height 173
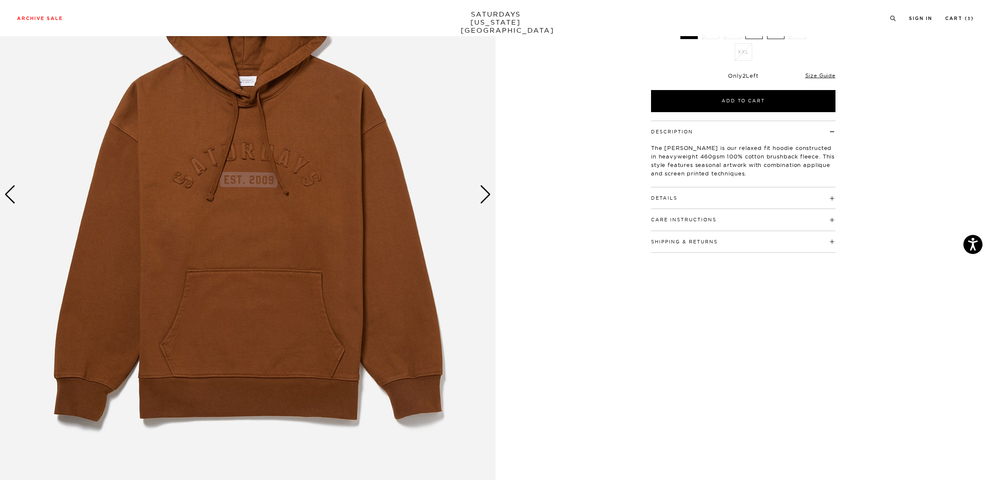
scroll to position [159, 0]
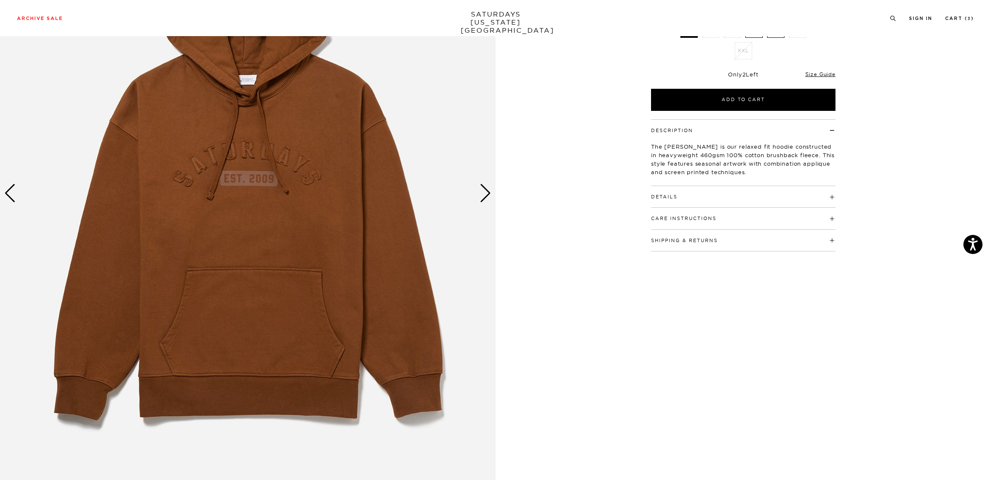
click at [483, 195] on div "Next slide" at bounding box center [485, 193] width 11 height 19
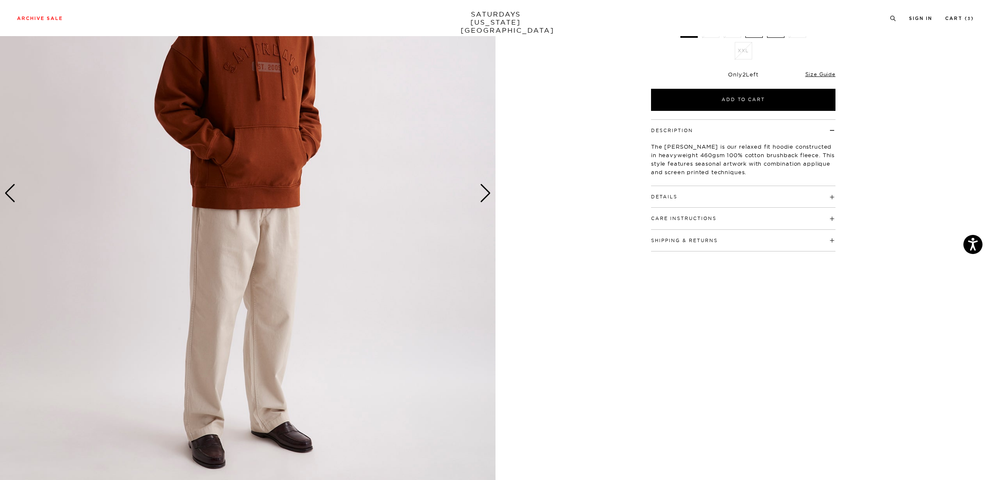
click at [483, 196] on div "Next slide" at bounding box center [485, 193] width 11 height 19
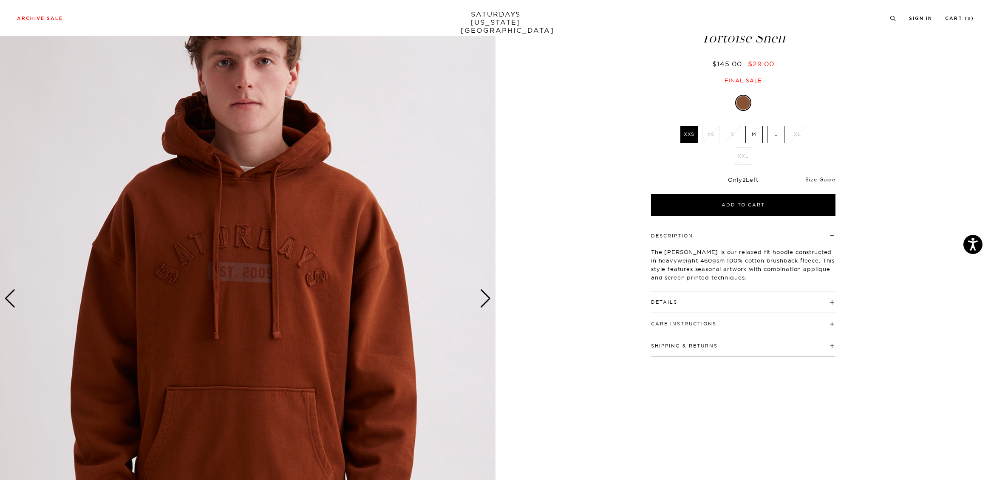
scroll to position [54, 0]
click at [775, 141] on label "L" at bounding box center [775, 134] width 17 height 17
click at [0, 0] on input "L" at bounding box center [0, 0] width 0 height 0
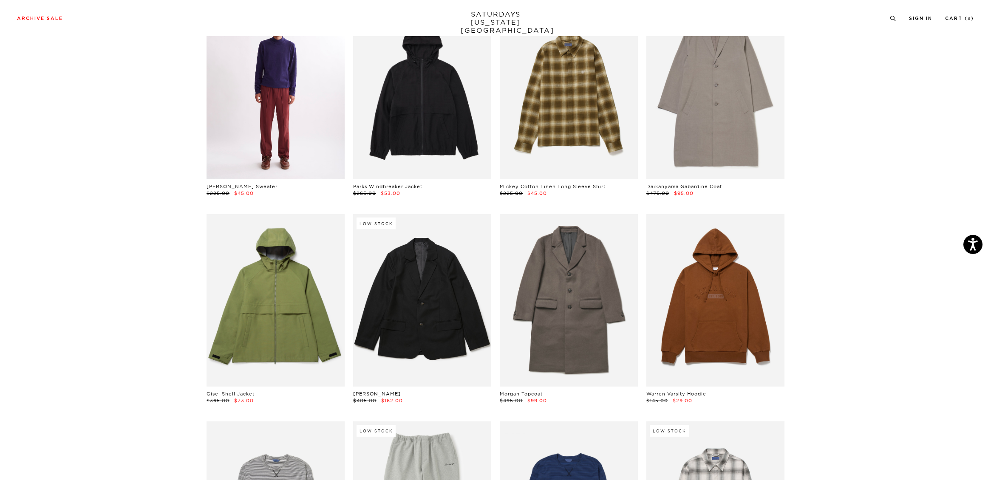
scroll to position [1989, 0]
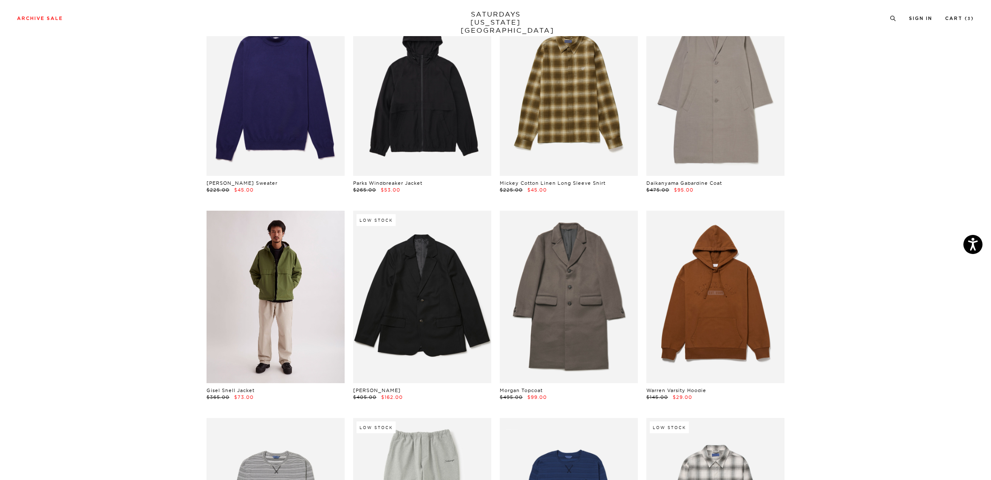
click at [308, 351] on link at bounding box center [276, 297] width 138 height 173
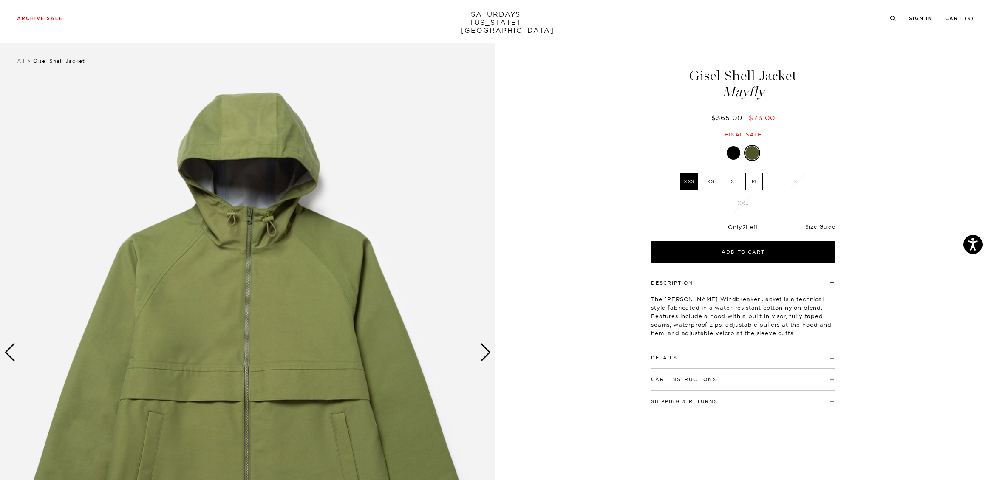
scroll to position [91, 0]
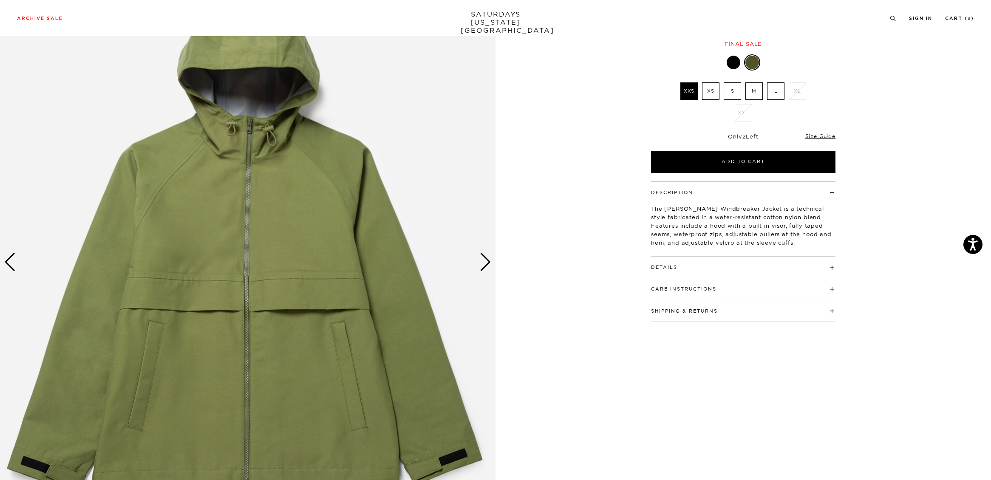
click at [485, 266] on div "Next slide" at bounding box center [485, 262] width 11 height 19
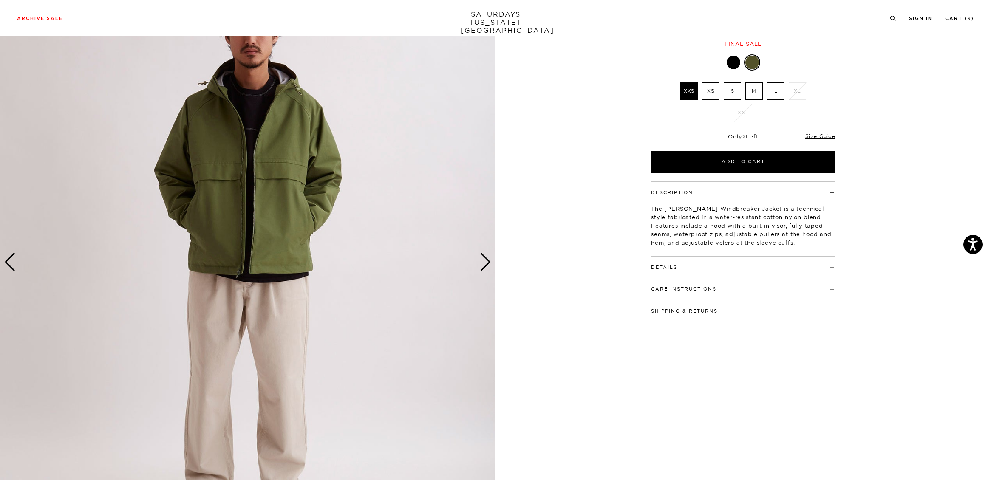
click at [485, 266] on div "Next slide" at bounding box center [485, 262] width 11 height 19
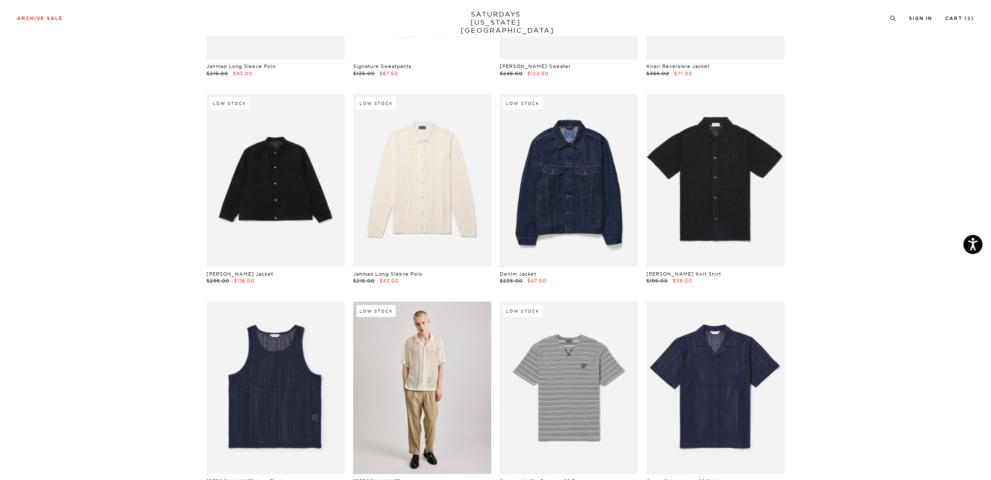
scroll to position [1064, 0]
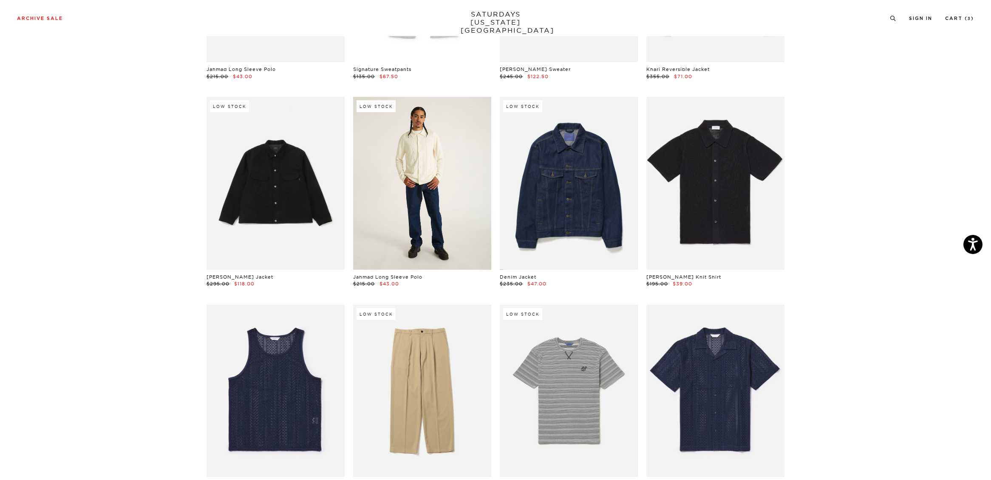
click at [434, 222] on link at bounding box center [422, 183] width 138 height 173
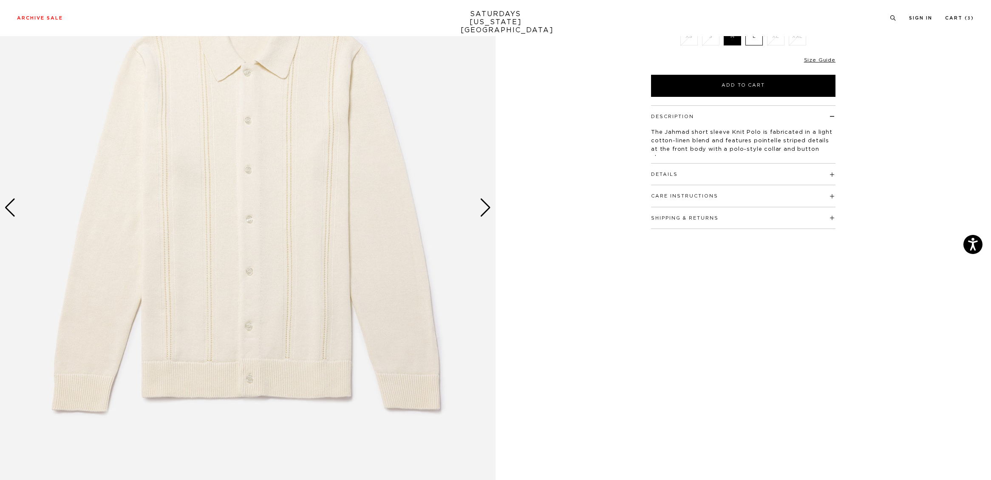
scroll to position [146, 0]
click at [335, 278] on img at bounding box center [248, 207] width 496 height 620
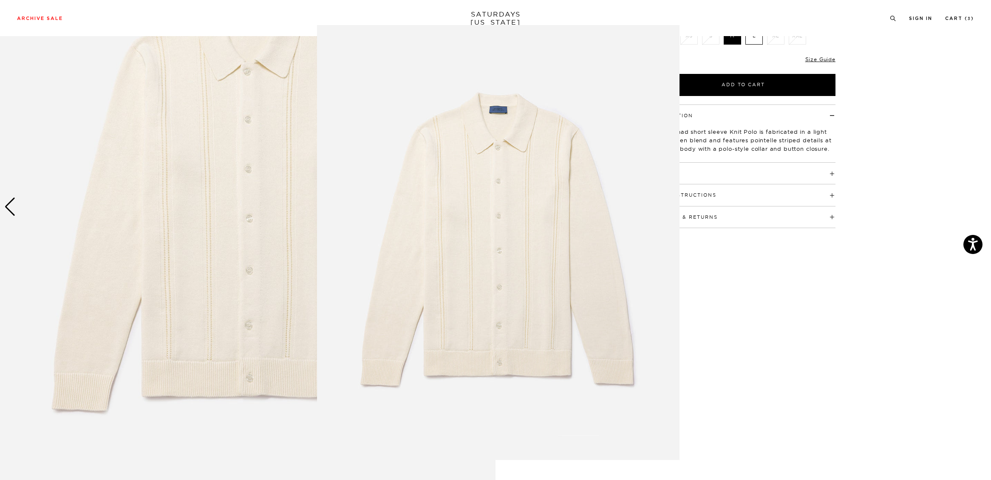
click at [329, 278] on img at bounding box center [498, 242] width 363 height 435
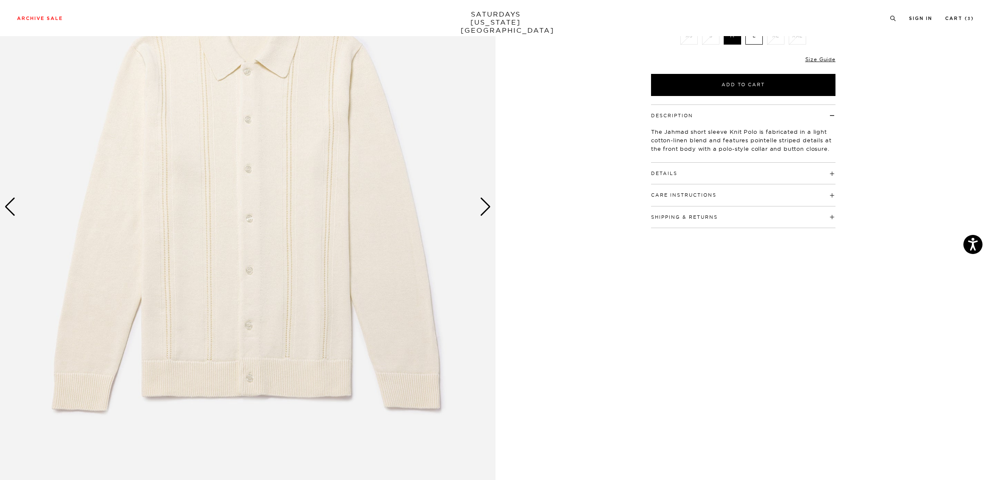
click at [488, 204] on div "Next slide" at bounding box center [485, 207] width 11 height 19
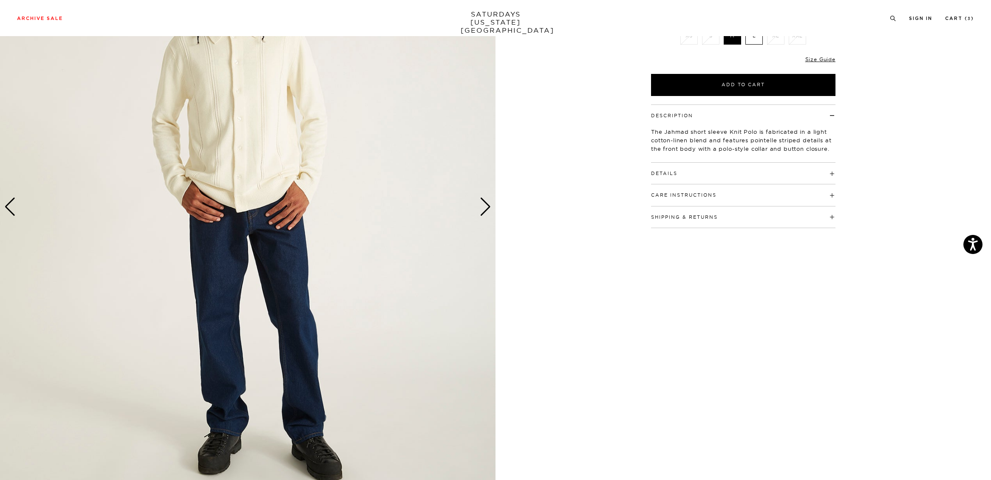
click at [488, 204] on div "Next slide" at bounding box center [485, 207] width 11 height 19
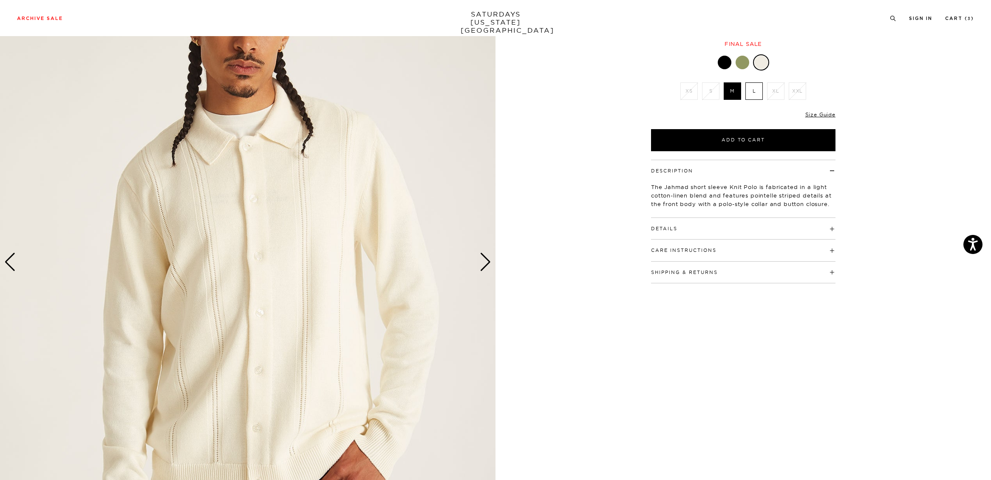
scroll to position [84, 0]
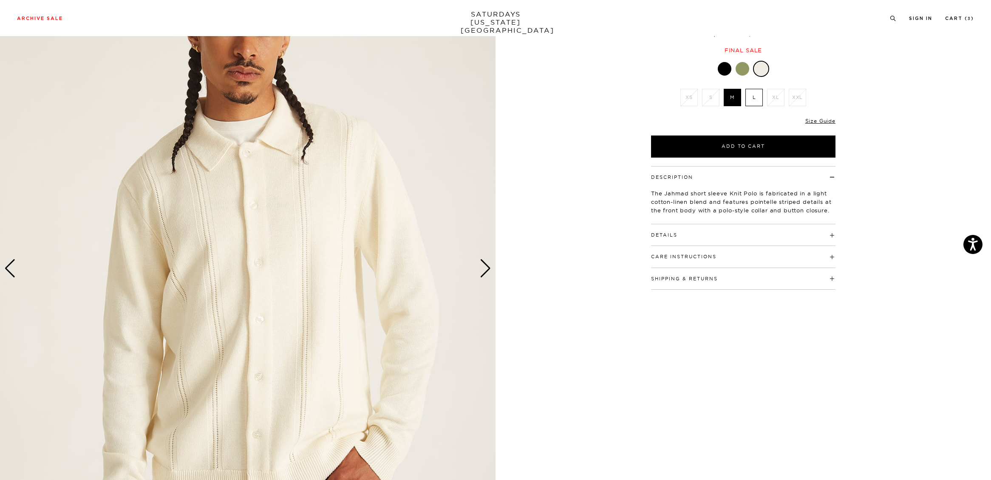
click at [485, 265] on div "Next slide" at bounding box center [485, 268] width 11 height 19
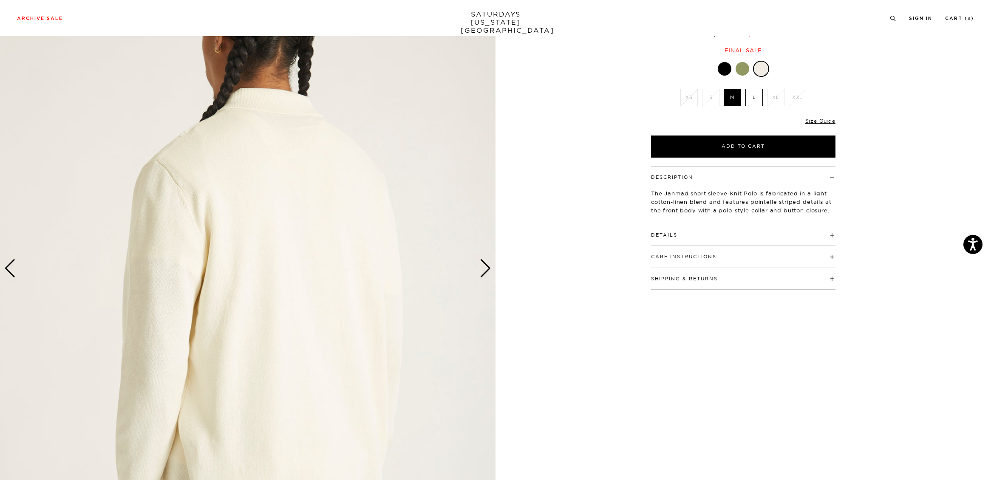
click at [485, 265] on div "Next slide" at bounding box center [485, 268] width 11 height 19
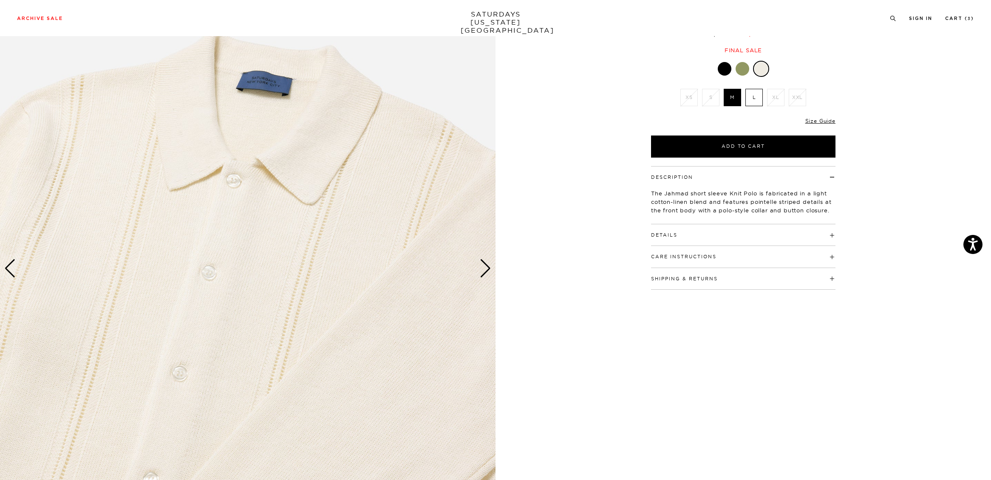
click at [755, 94] on label "L" at bounding box center [754, 97] width 17 height 17
click at [0, 0] on input "L" at bounding box center [0, 0] width 0 height 0
click at [743, 69] on div at bounding box center [743, 69] width 14 height 14
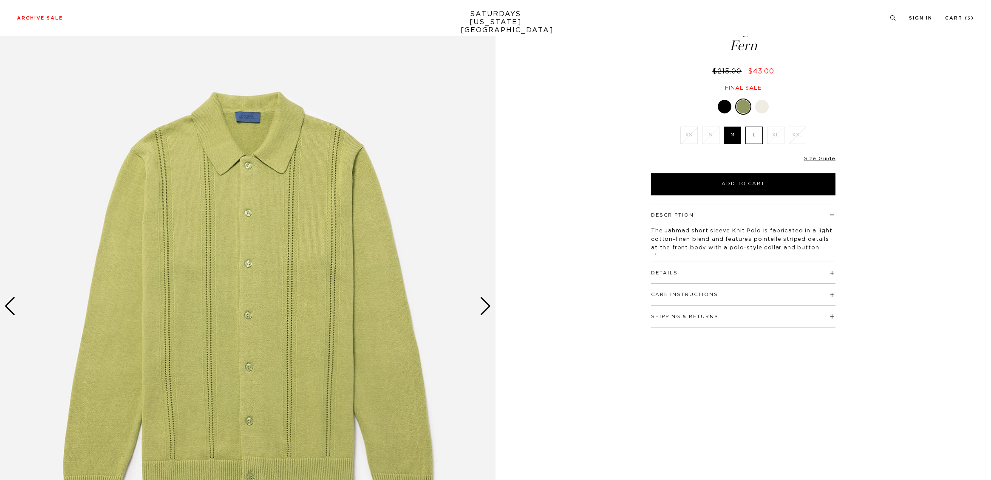
scroll to position [68, 0]
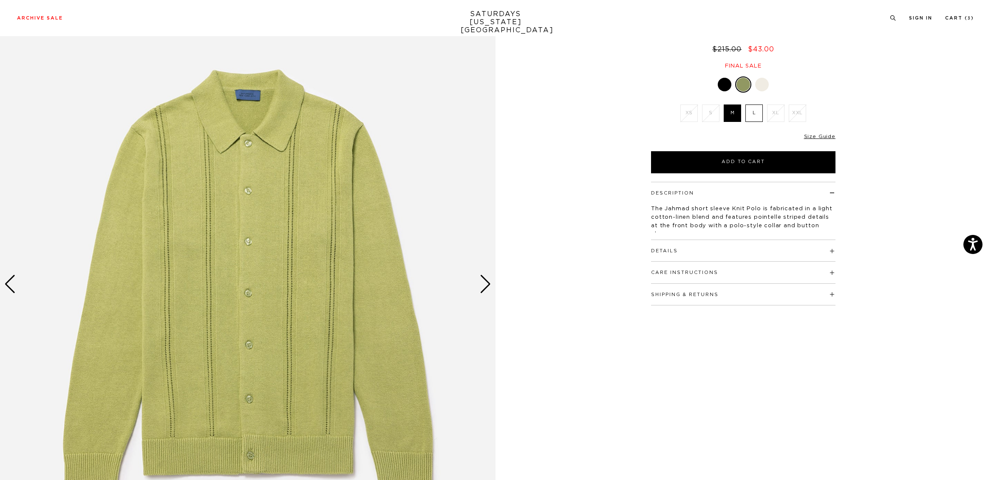
click at [488, 282] on div "Next slide" at bounding box center [485, 284] width 11 height 19
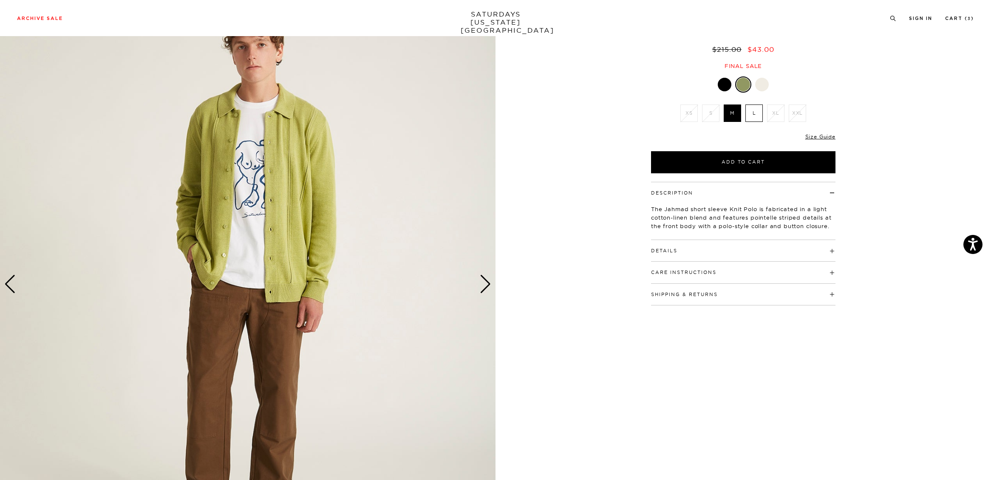
click at [488, 282] on div "Next slide" at bounding box center [485, 284] width 11 height 19
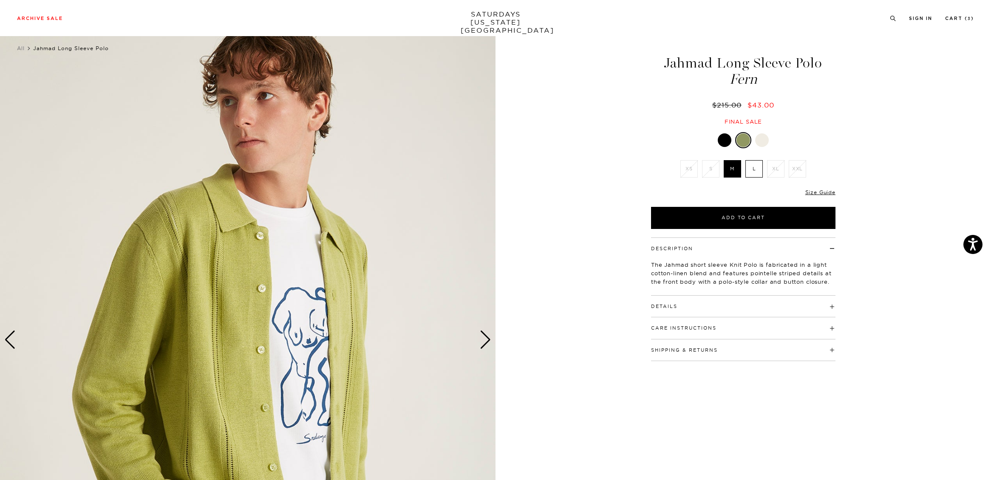
scroll to position [5, 0]
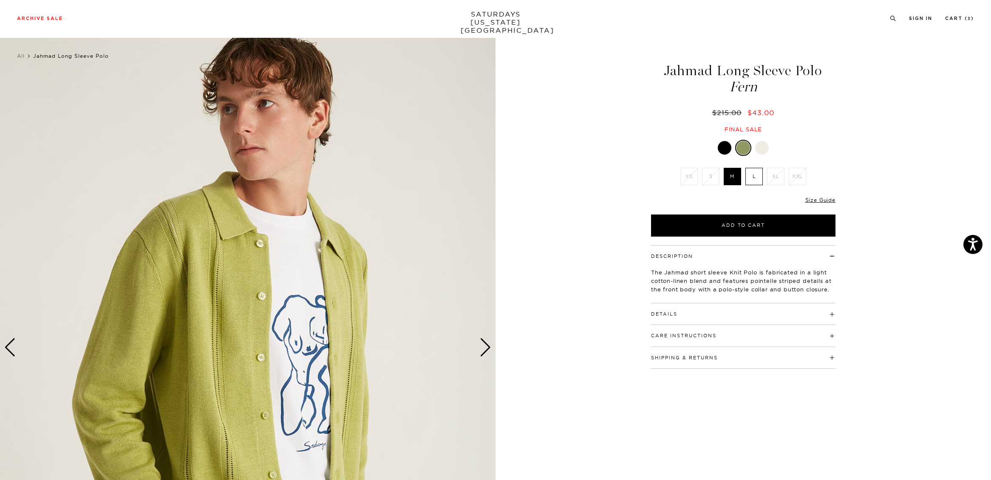
click at [728, 151] on div at bounding box center [725, 148] width 14 height 14
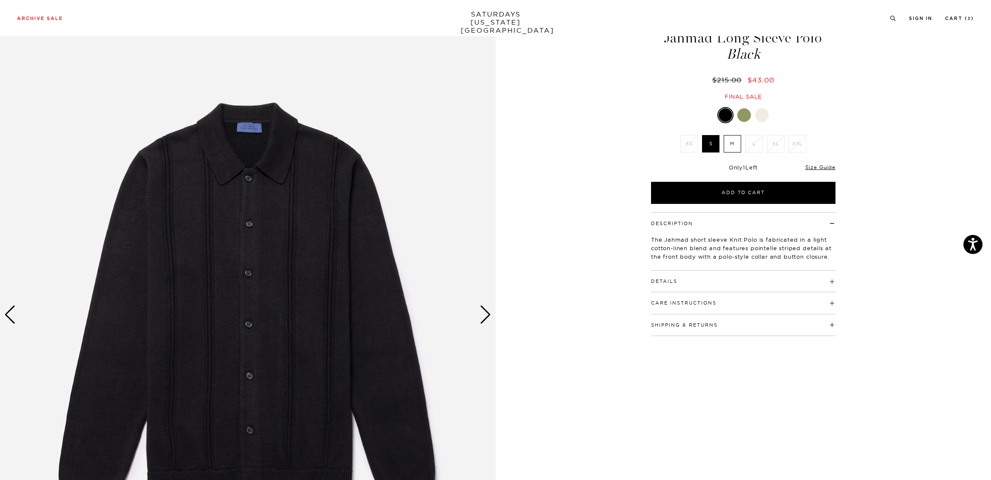
scroll to position [93, 0]
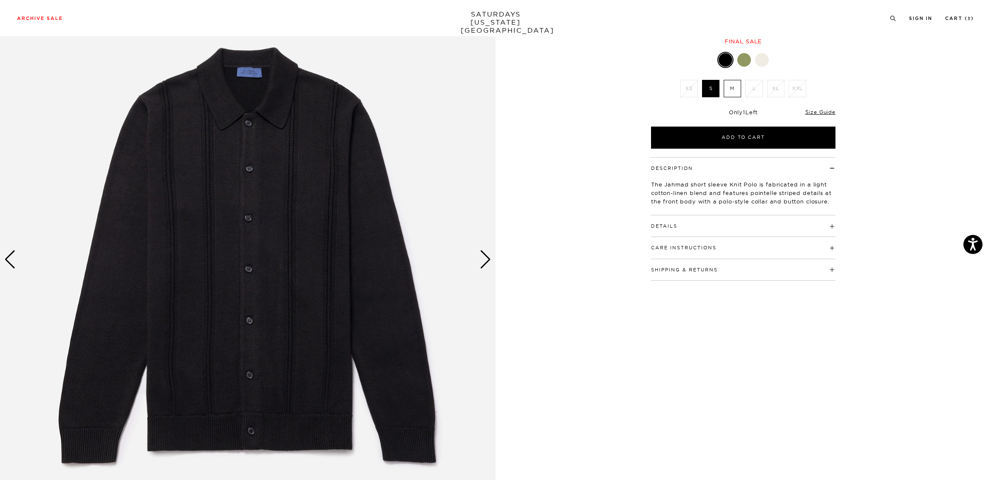
click at [764, 62] on div at bounding box center [762, 60] width 14 height 14
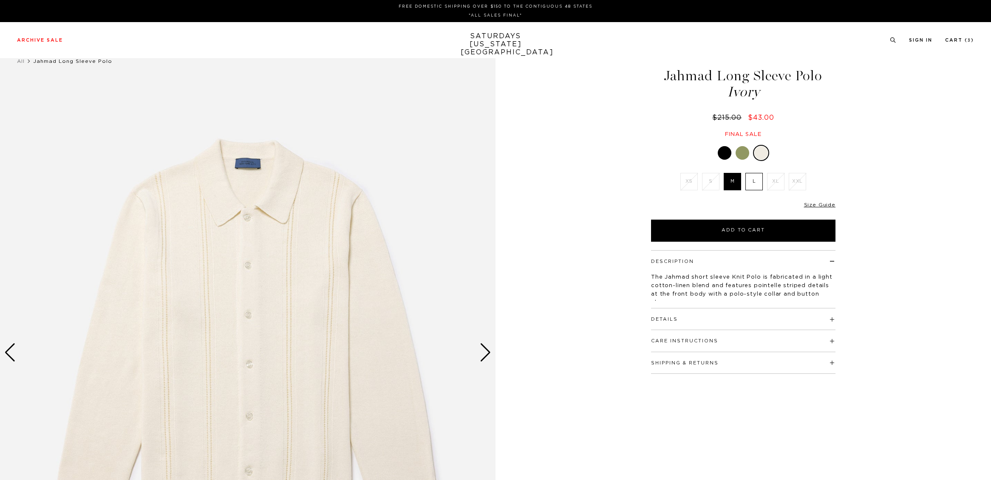
click at [753, 175] on label "L" at bounding box center [754, 181] width 17 height 17
click at [0, 0] on input "L" at bounding box center [0, 0] width 0 height 0
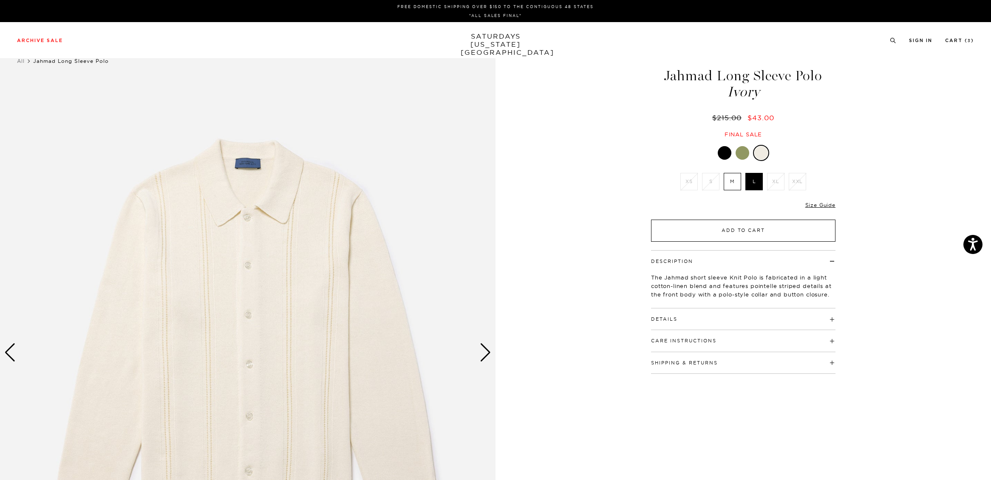
click at [767, 230] on button "Add to Cart" at bounding box center [743, 231] width 184 height 22
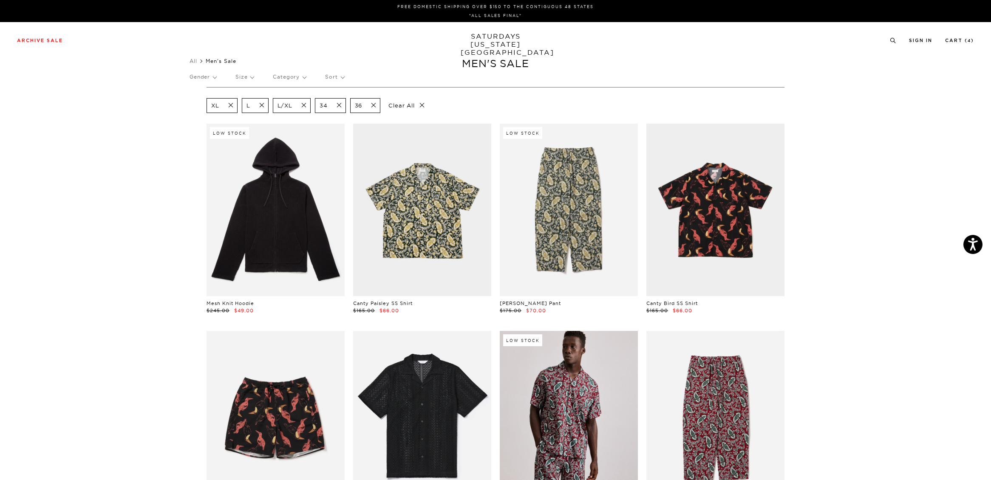
click at [247, 78] on p "Size" at bounding box center [245, 77] width 18 height 20
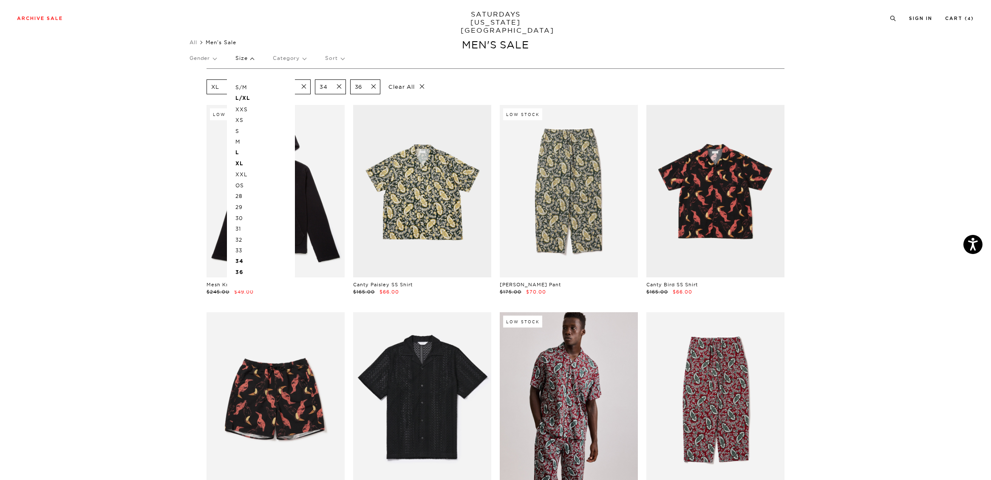
scroll to position [27, 0]
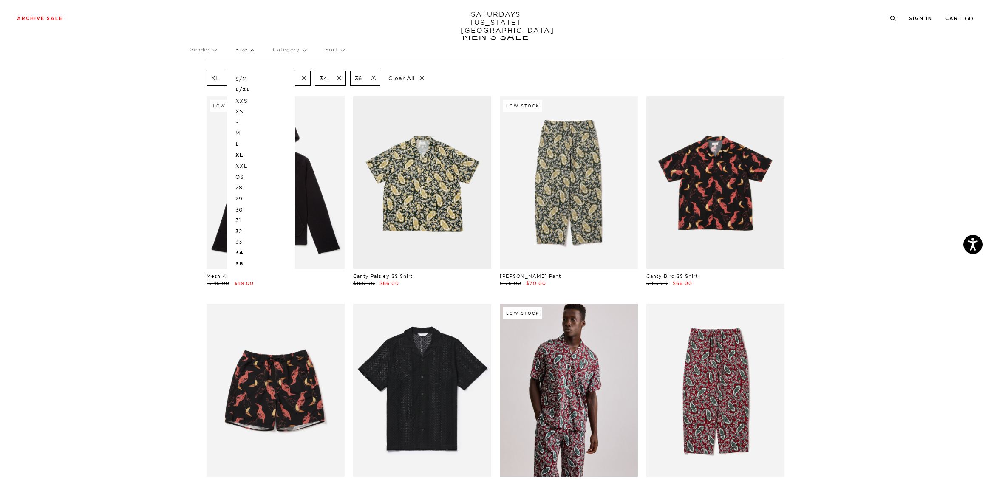
click at [244, 176] on p "OS" at bounding box center [261, 177] width 51 height 11
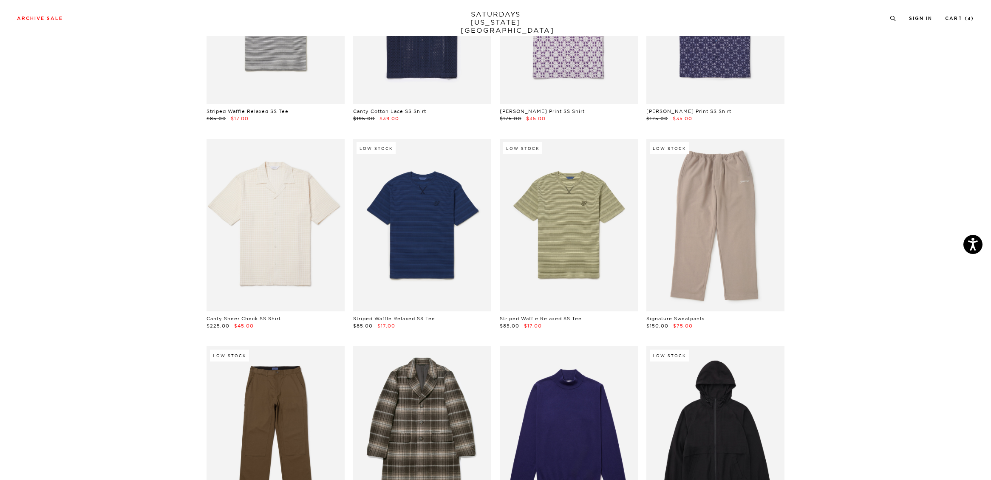
scroll to position [204, 0]
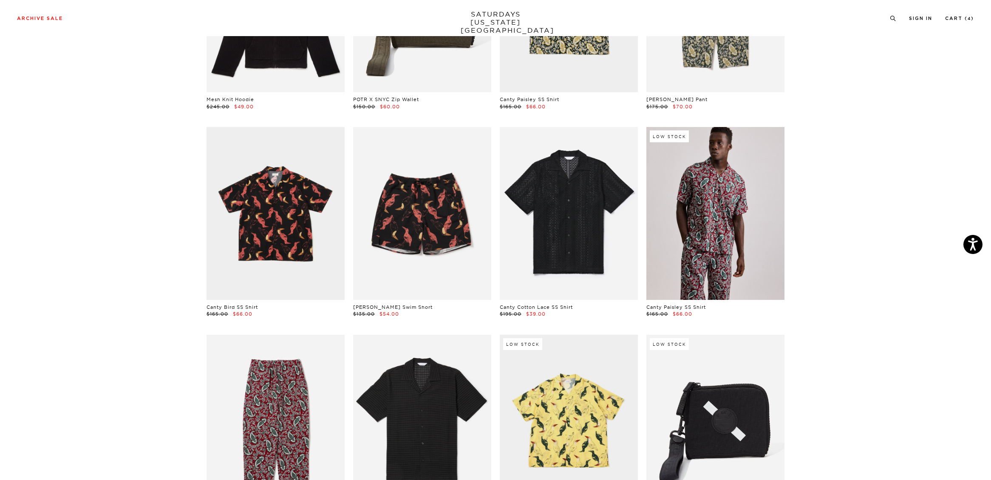
click at [467, 24] on link "SATURDAYS [US_STATE][GEOGRAPHIC_DATA]" at bounding box center [496, 22] width 70 height 24
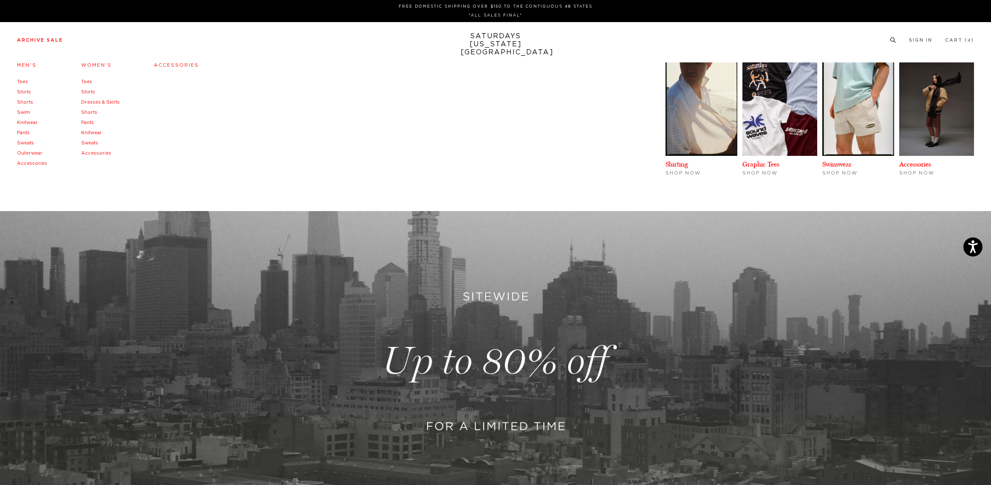
click at [32, 64] on link "Men's" at bounding box center [27, 65] width 20 height 5
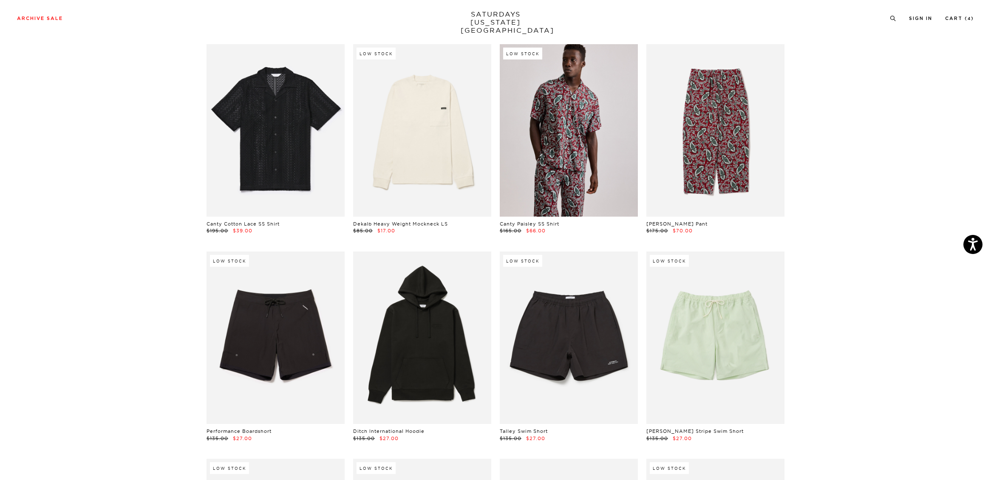
scroll to position [460, 0]
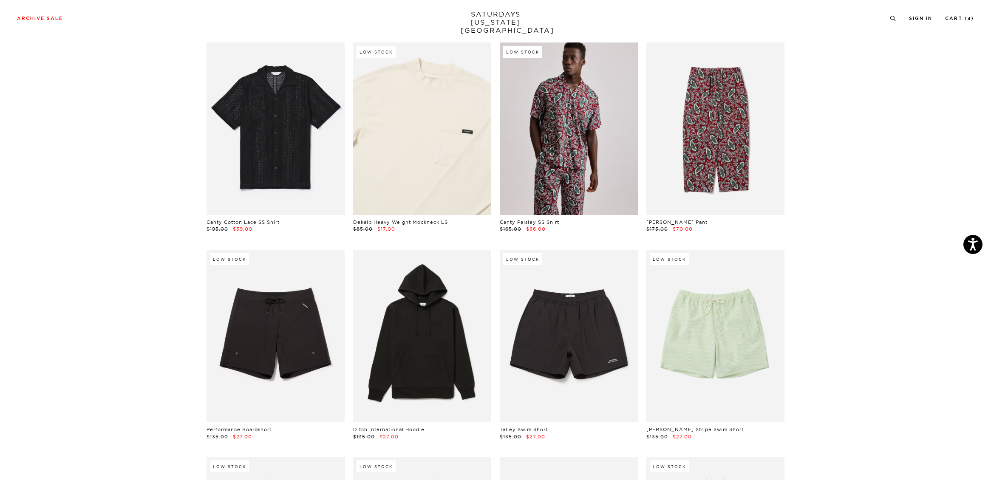
click at [413, 96] on link at bounding box center [422, 129] width 138 height 173
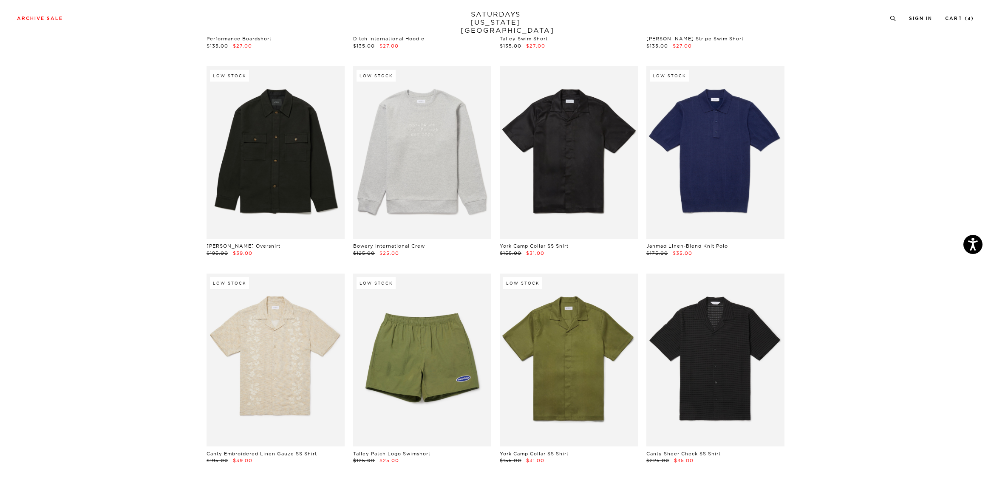
scroll to position [857, 0]
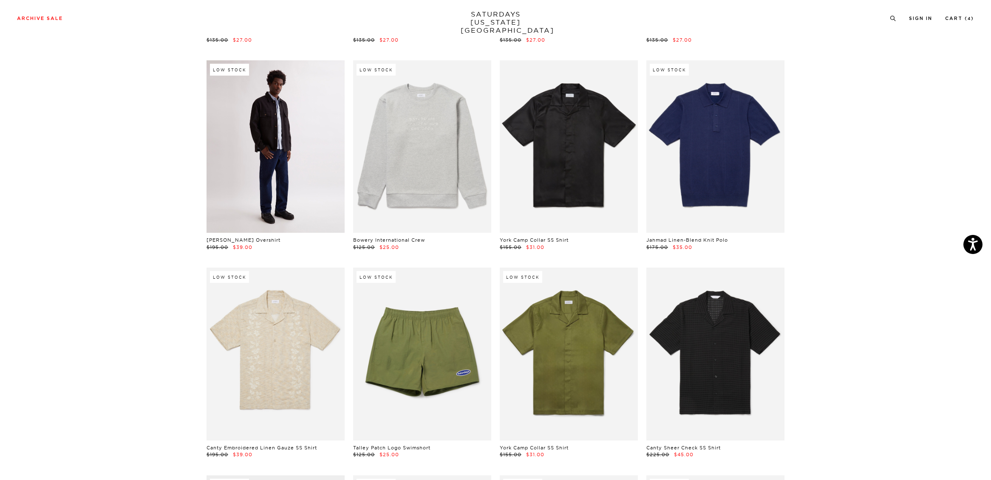
click at [253, 204] on link at bounding box center [276, 146] width 138 height 173
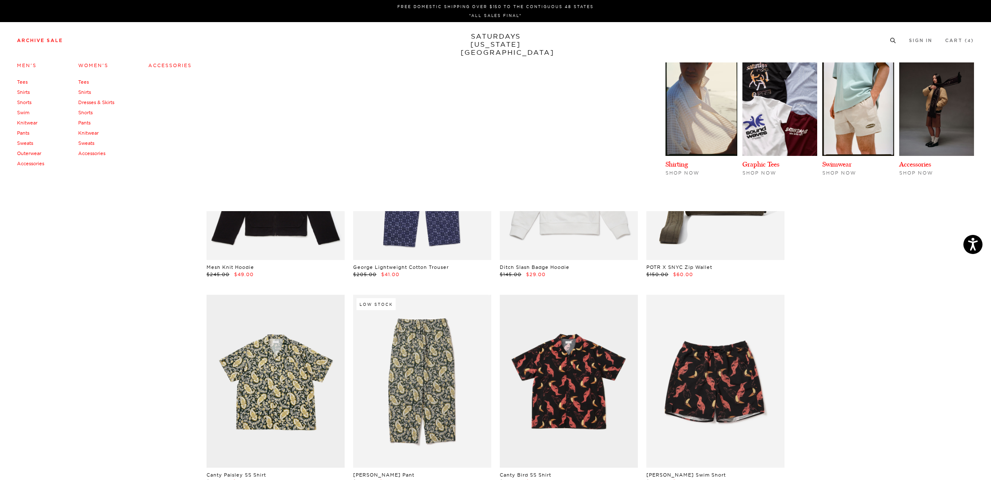
click at [92, 64] on link "Women's" at bounding box center [93, 65] width 30 height 6
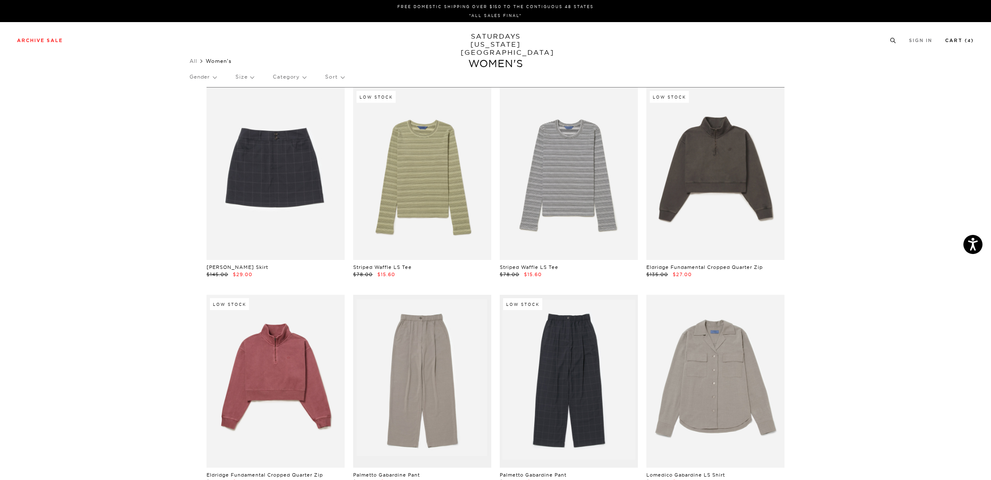
click at [947, 40] on link "Cart ( 4 )" at bounding box center [959, 40] width 29 height 5
